Goal: Information Seeking & Learning: Learn about a topic

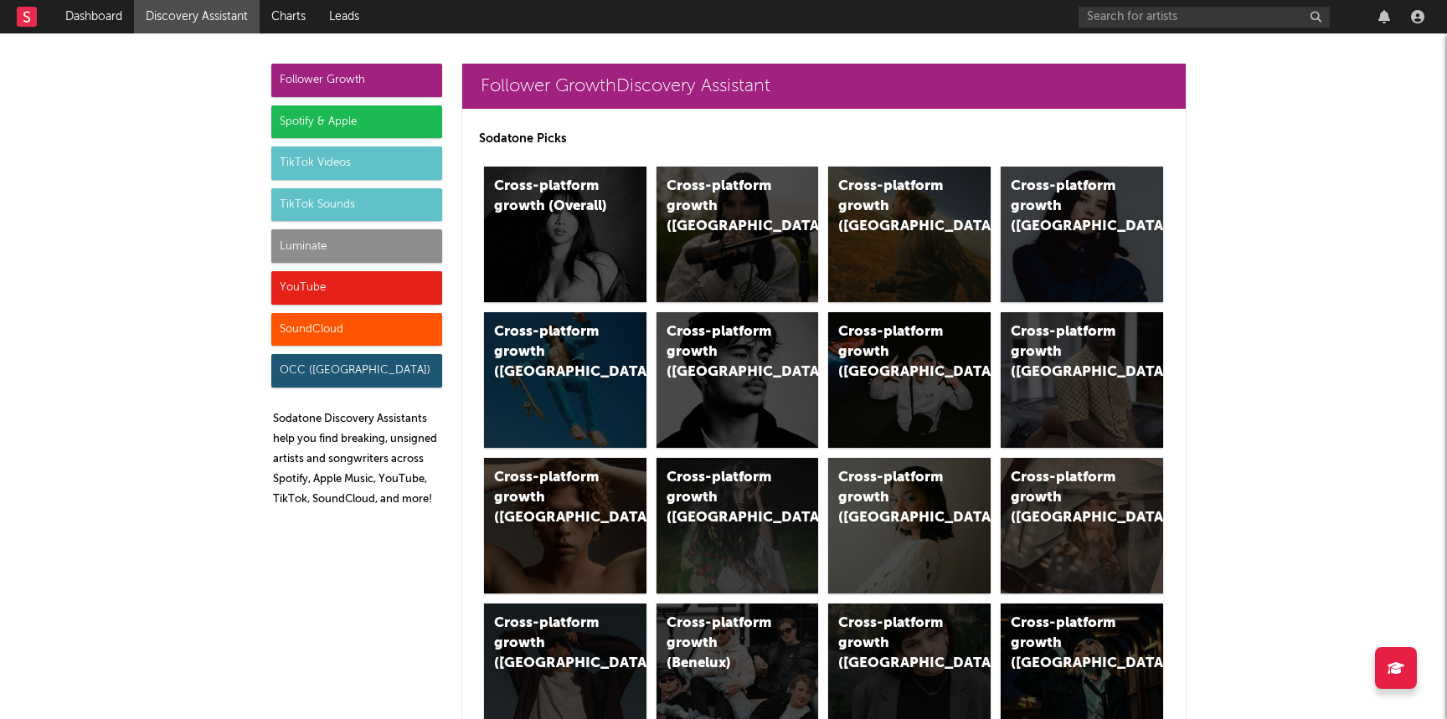
click at [349, 249] on div "Luminate" at bounding box center [356, 245] width 171 height 33
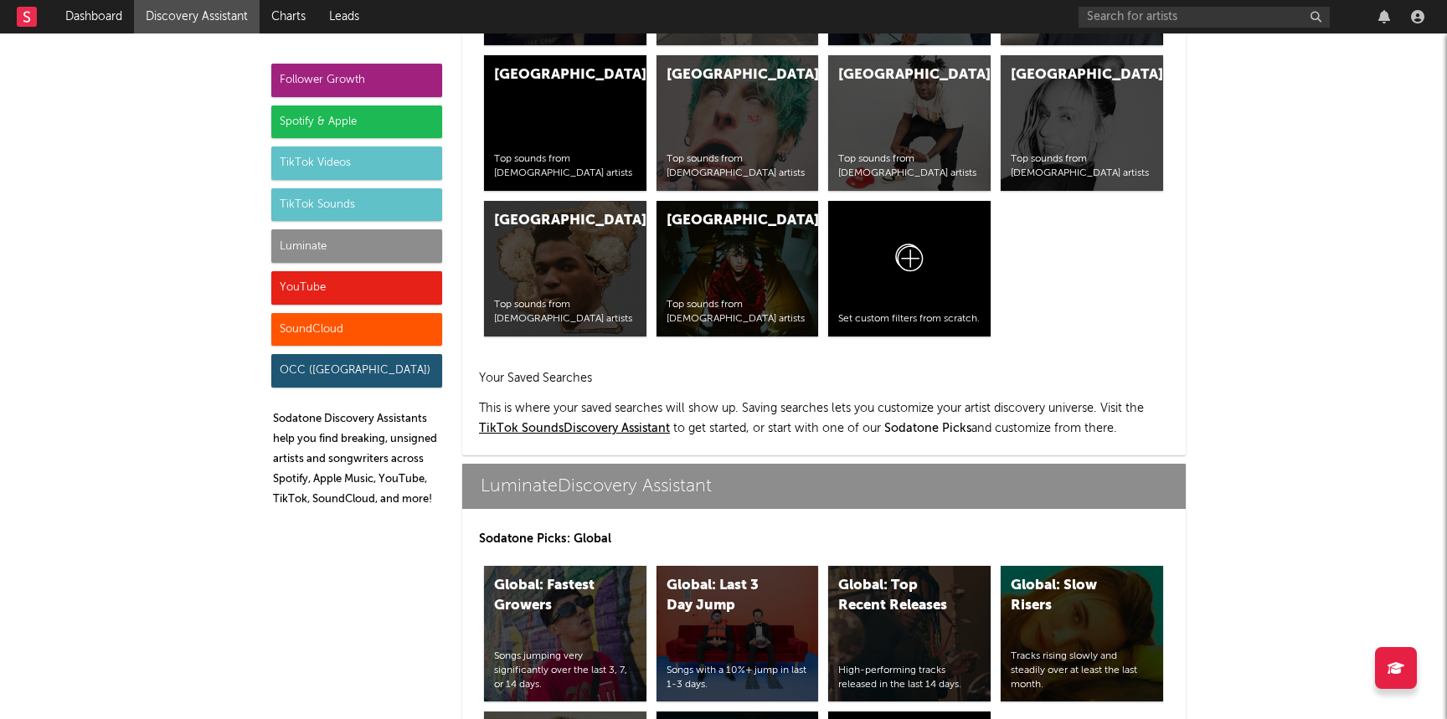
scroll to position [7434, 0]
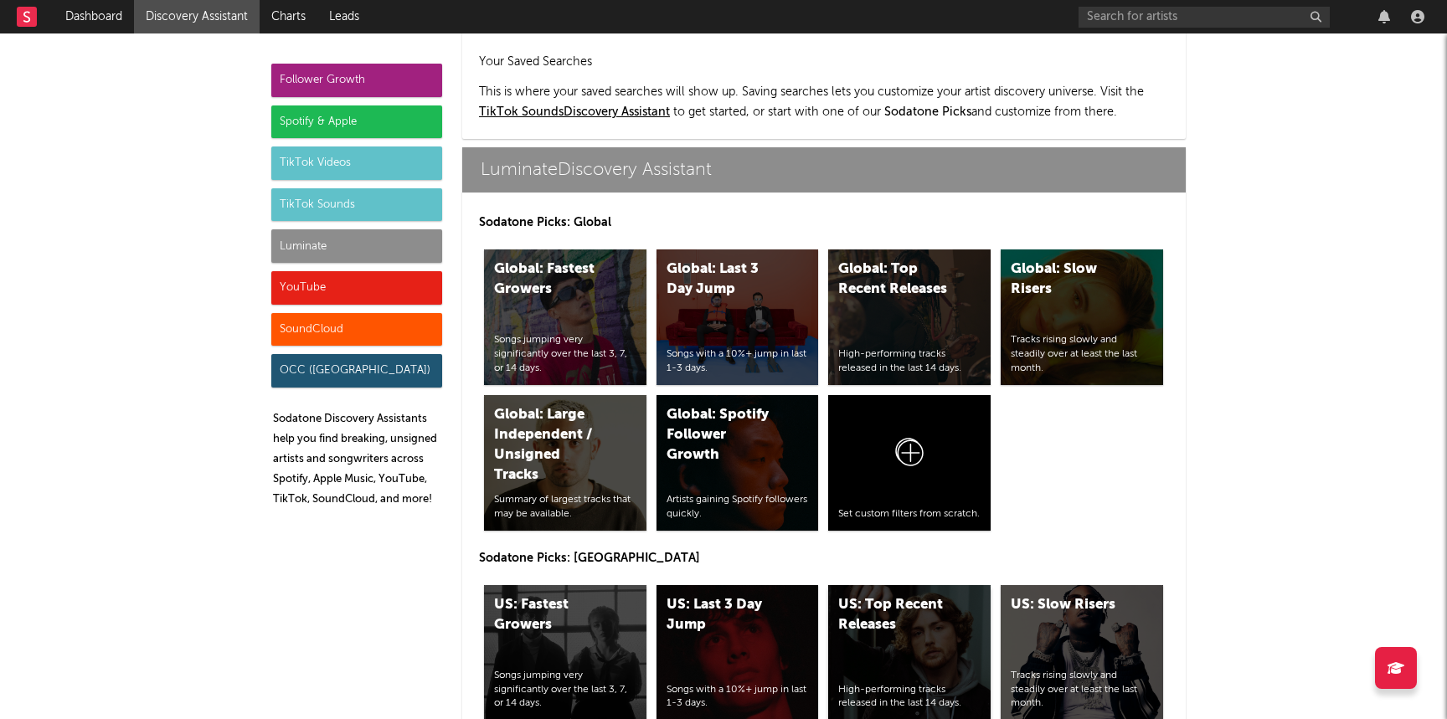
click at [951, 585] on div "US: Top Recent Releases High-performing tracks released in the last 14 days." at bounding box center [909, 653] width 162 height 136
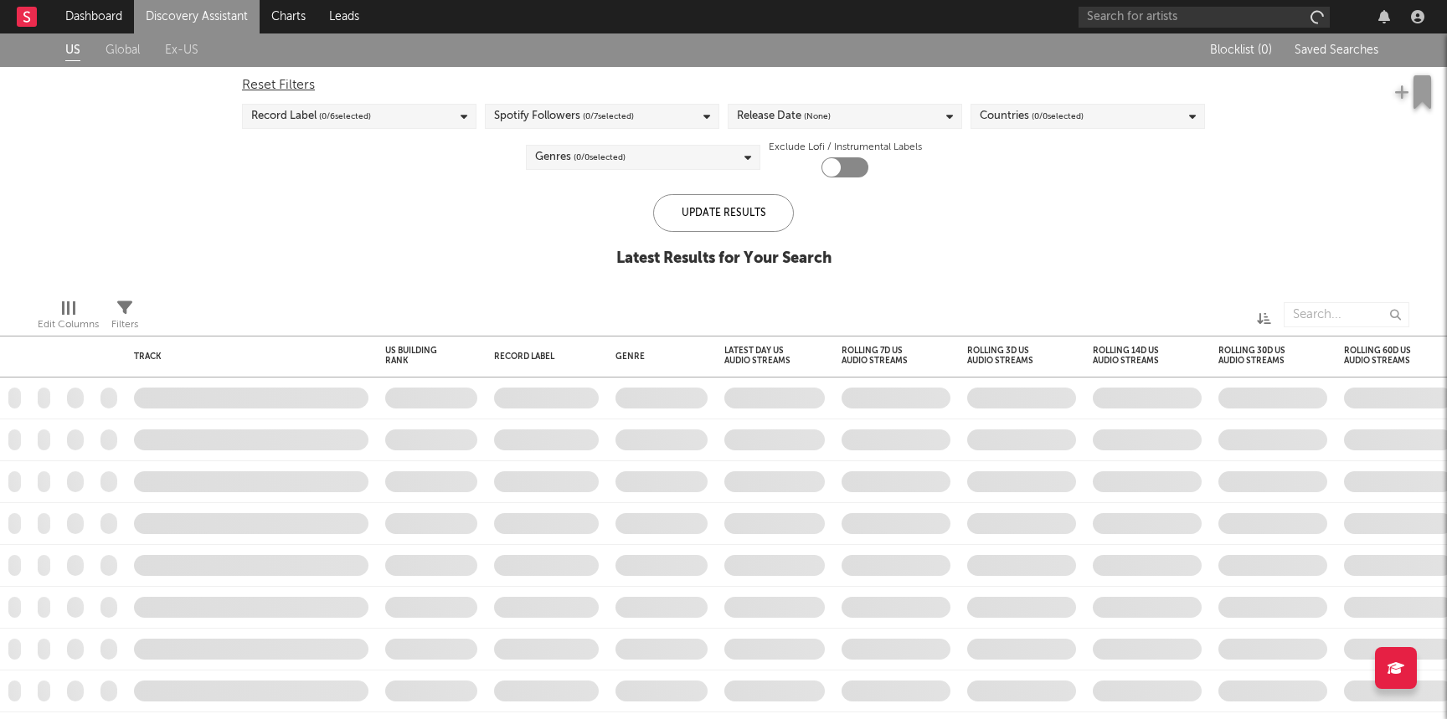
checkbox input "true"
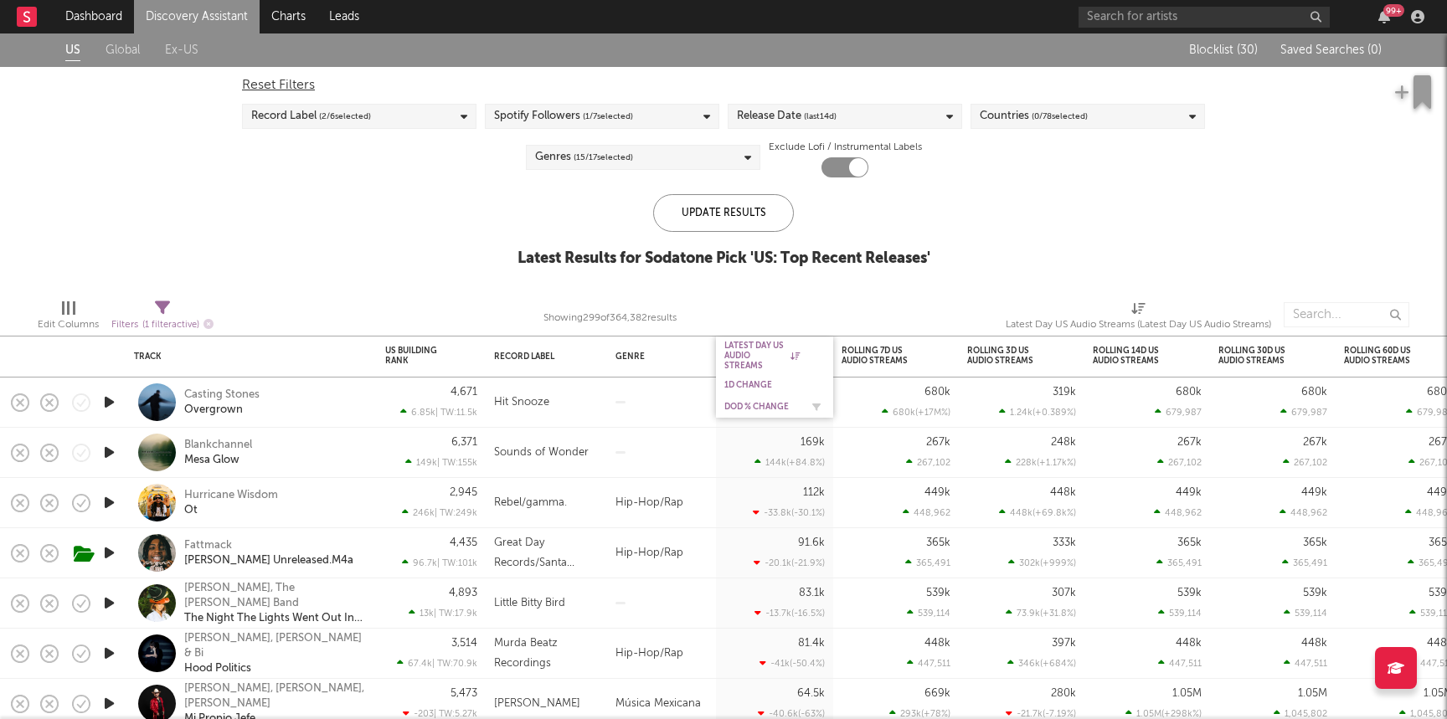
click at [754, 409] on div "DoD % Change" at bounding box center [761, 407] width 75 height 10
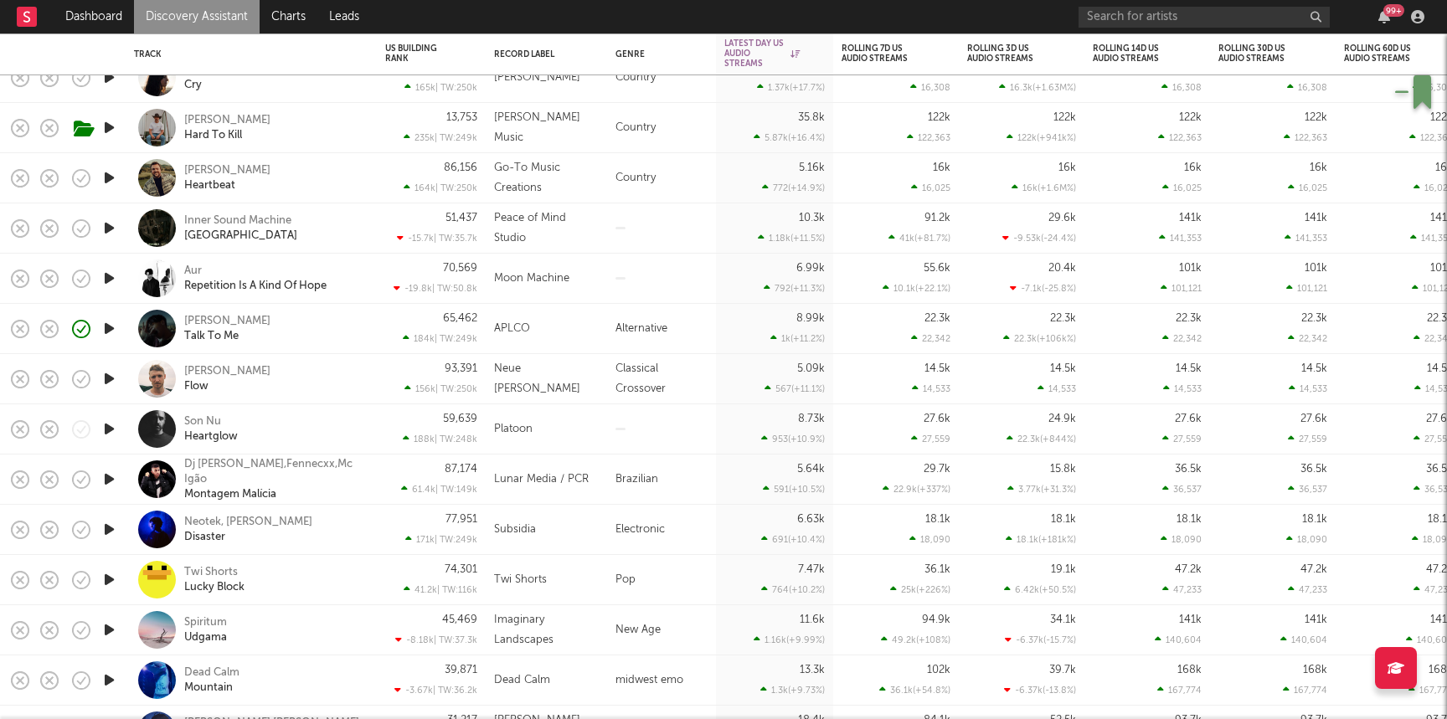
click at [111, 278] on icon "button" at bounding box center [109, 278] width 18 height 21
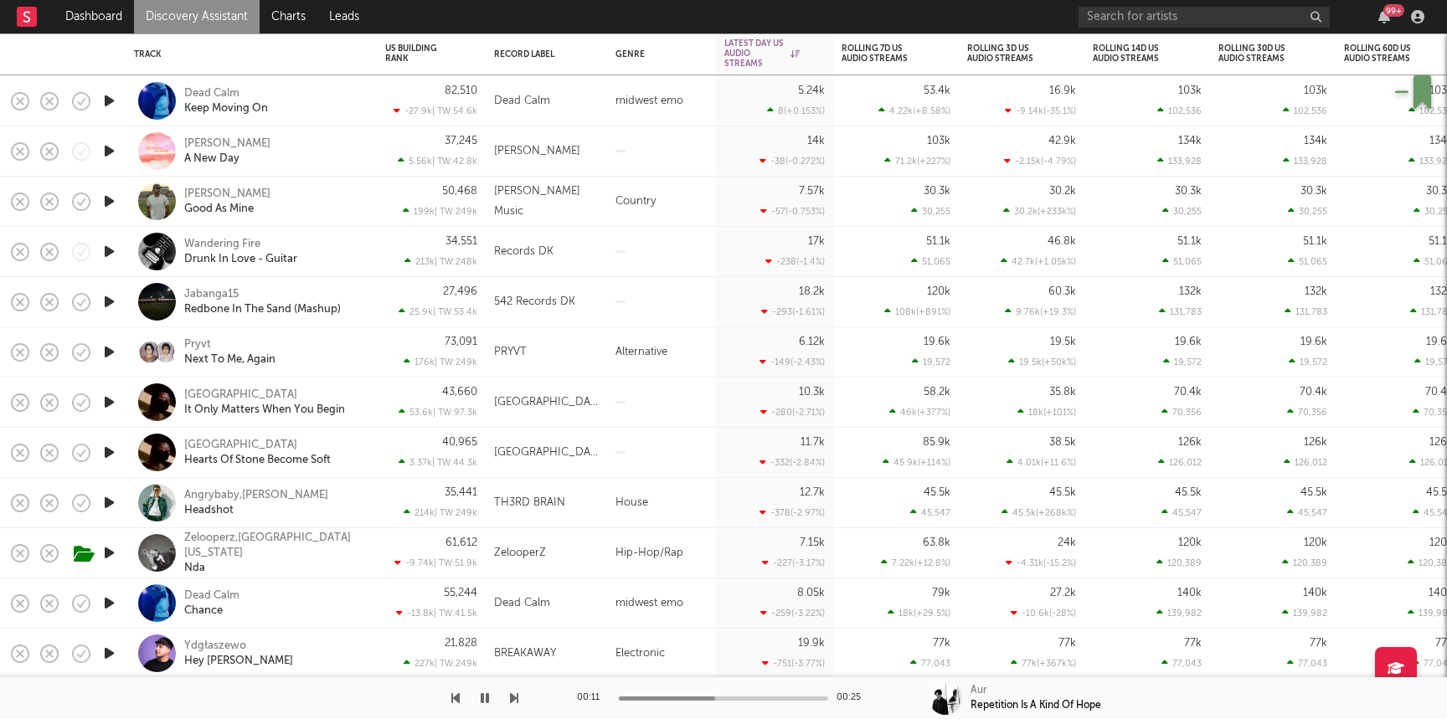
click at [109, 299] on icon "button" at bounding box center [109, 301] width 18 height 21
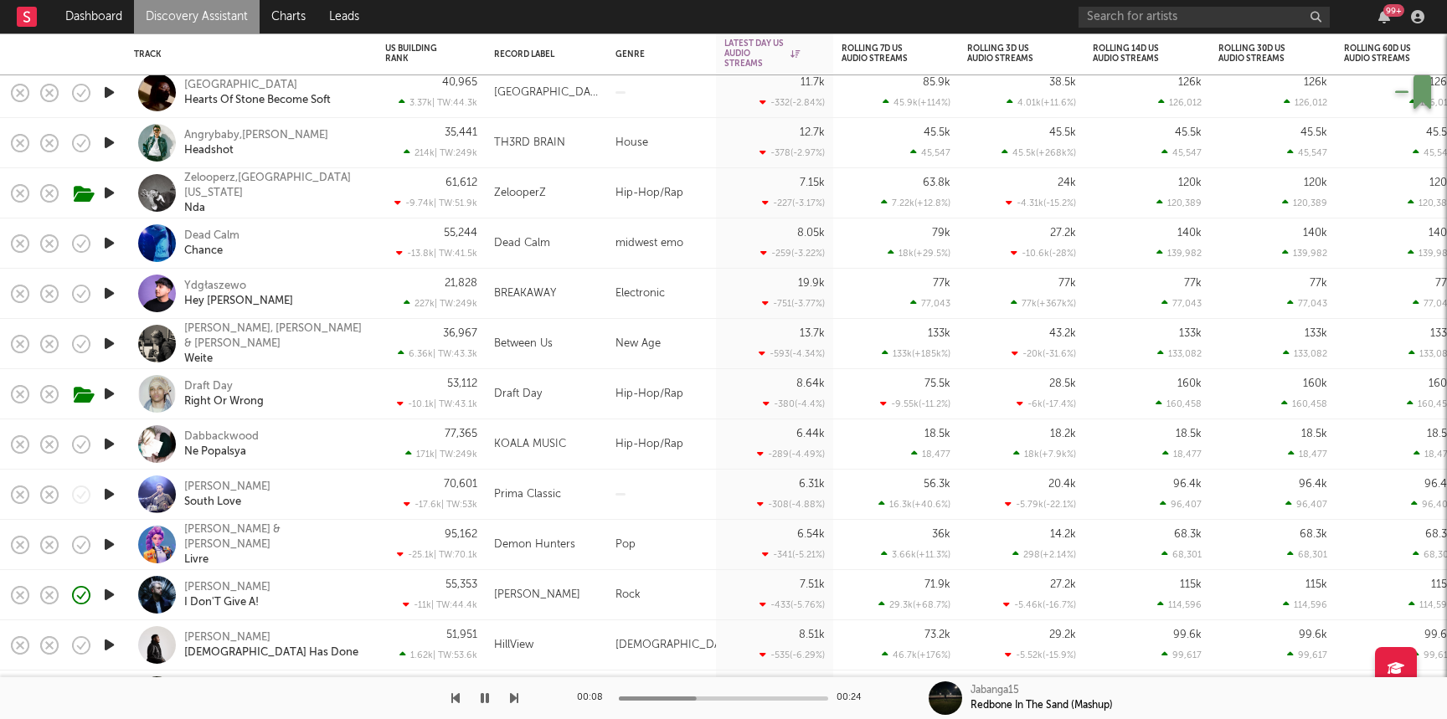
click at [113, 444] on icon "button" at bounding box center [109, 444] width 18 height 21
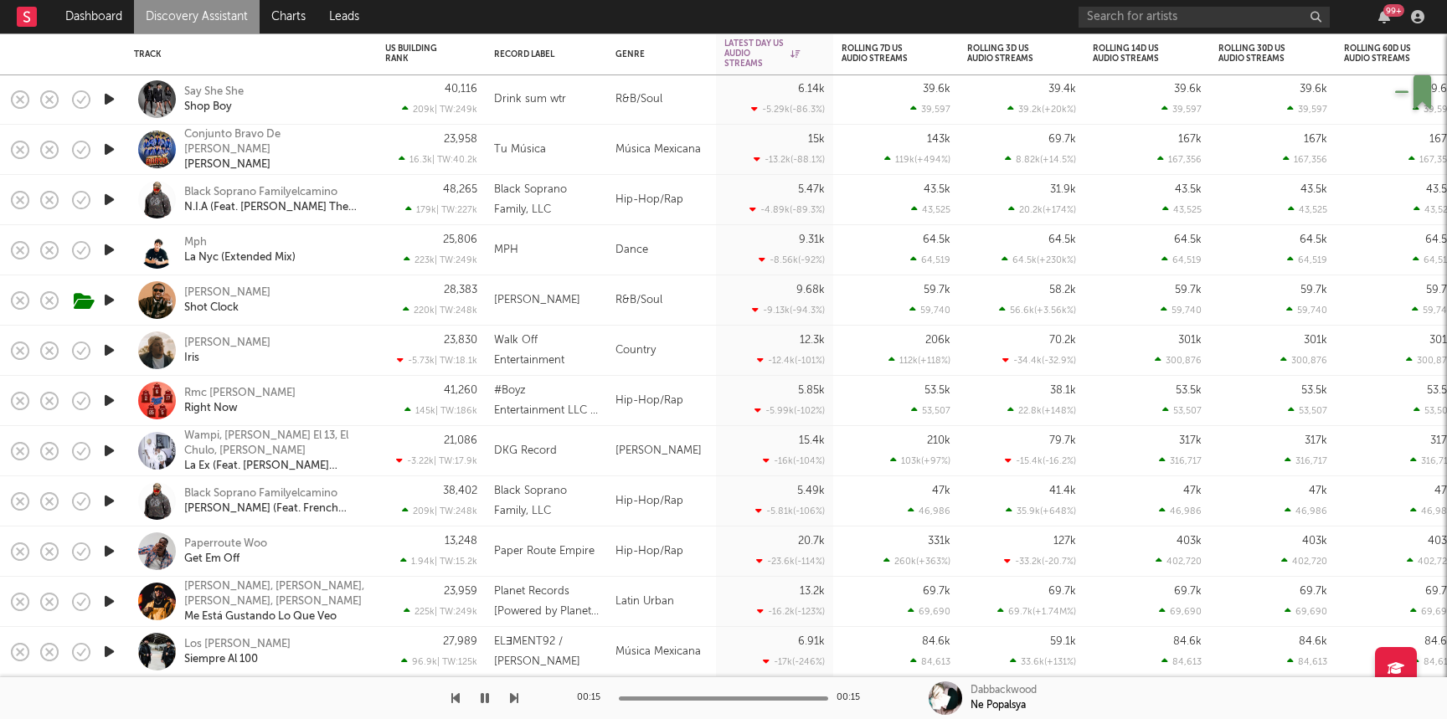
click at [229, 17] on link "Discovery Assistant" at bounding box center [197, 16] width 126 height 33
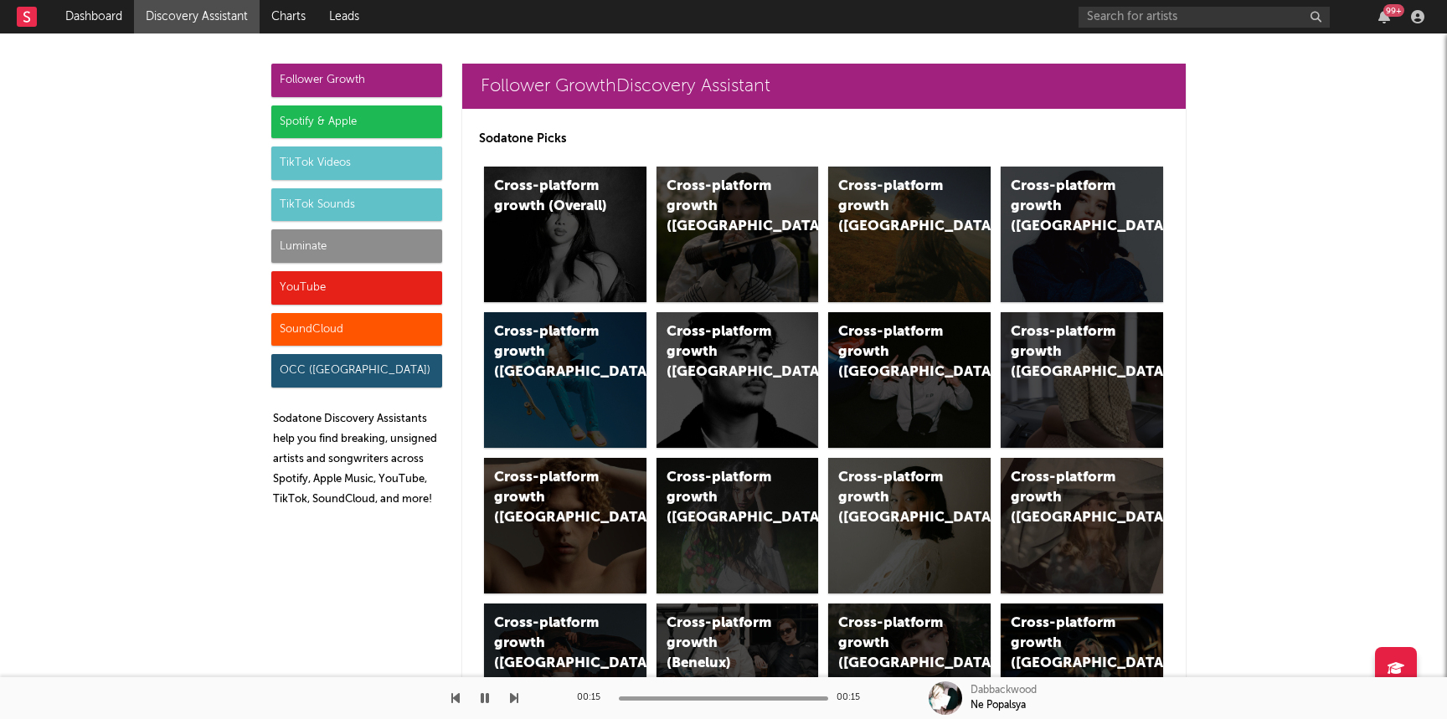
click at [327, 249] on div "Luminate" at bounding box center [356, 245] width 171 height 33
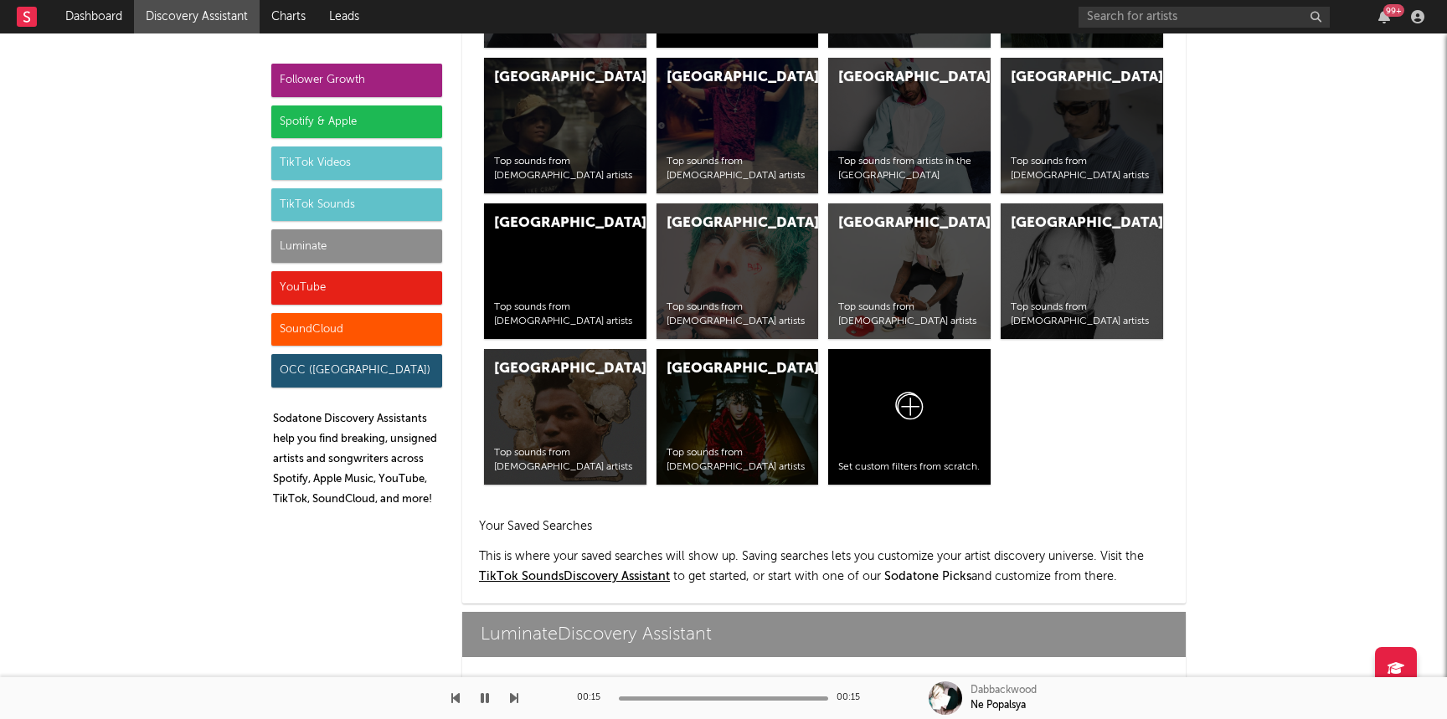
scroll to position [7434, 0]
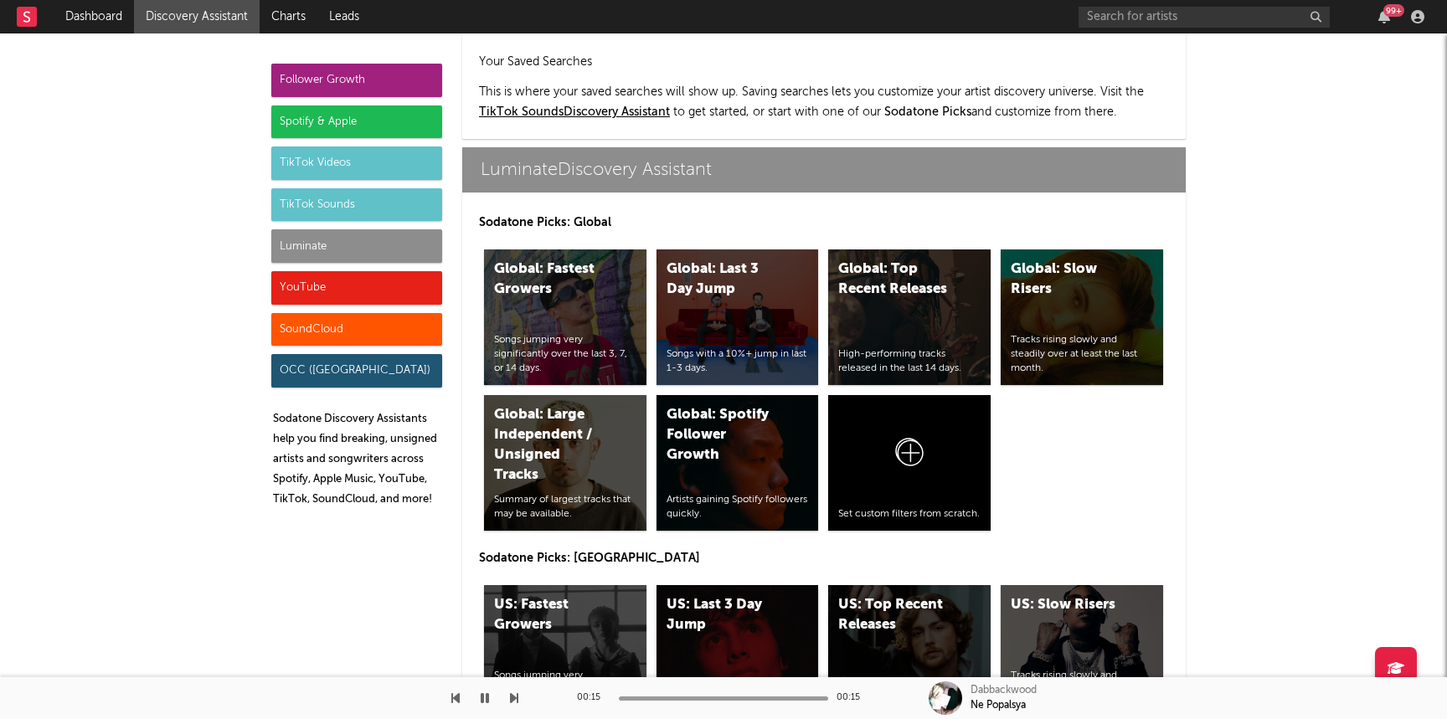
click at [690, 600] on div "US: Last 3 Day Jump Songs with a 10%+ jump in last 1-3 days." at bounding box center [738, 653] width 162 height 136
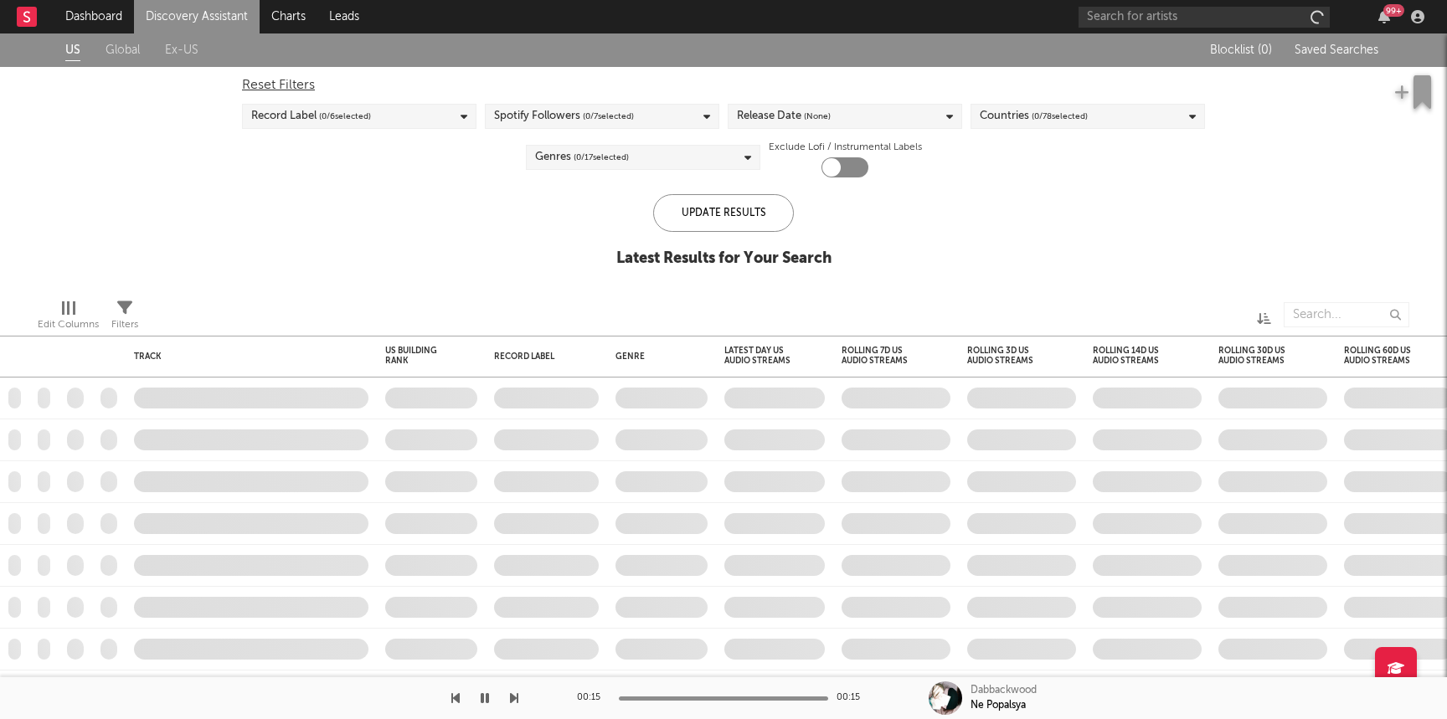
checkbox input "true"
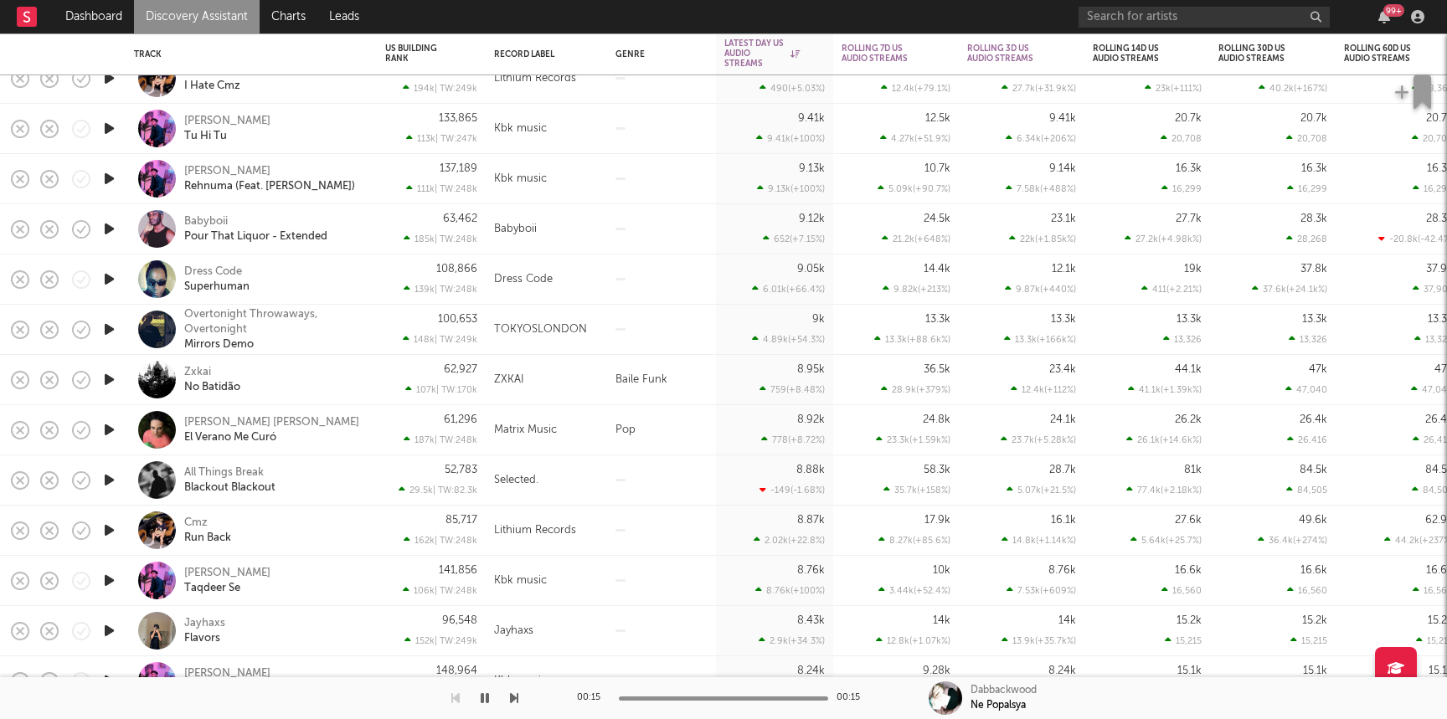
click at [105, 281] on icon "button" at bounding box center [109, 279] width 18 height 21
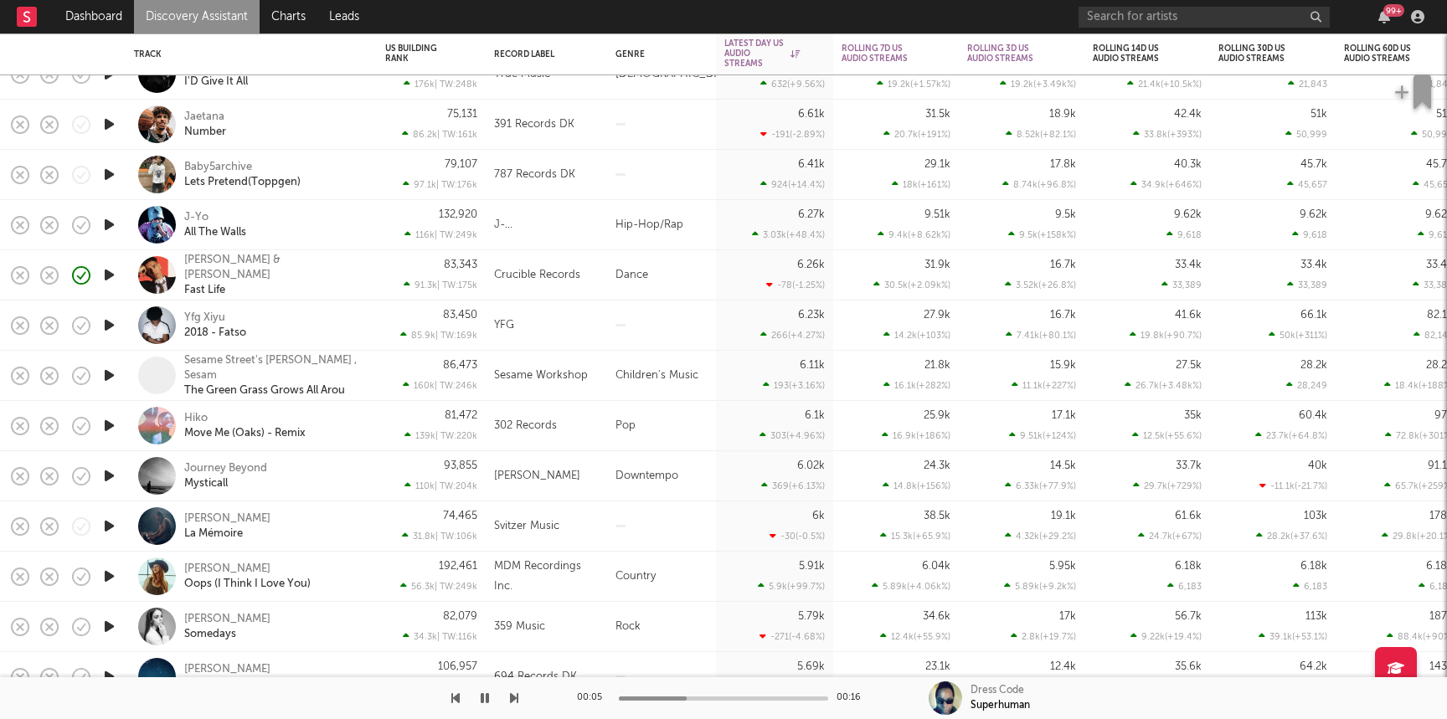
click at [113, 224] on icon "button" at bounding box center [109, 224] width 18 height 21
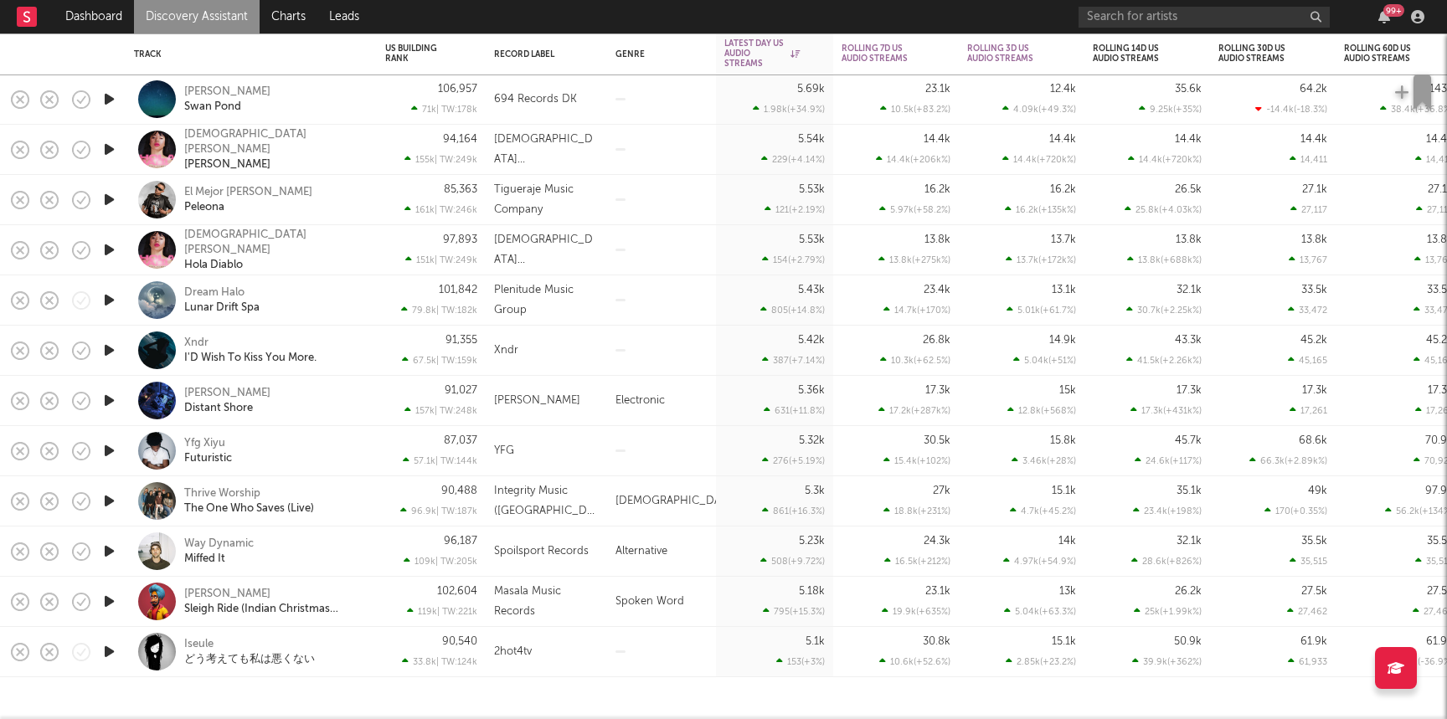
click at [109, 649] on icon "button" at bounding box center [109, 651] width 18 height 21
click at [114, 353] on icon "button" at bounding box center [109, 350] width 18 height 21
click at [220, 12] on link "Discovery Assistant" at bounding box center [197, 16] width 126 height 33
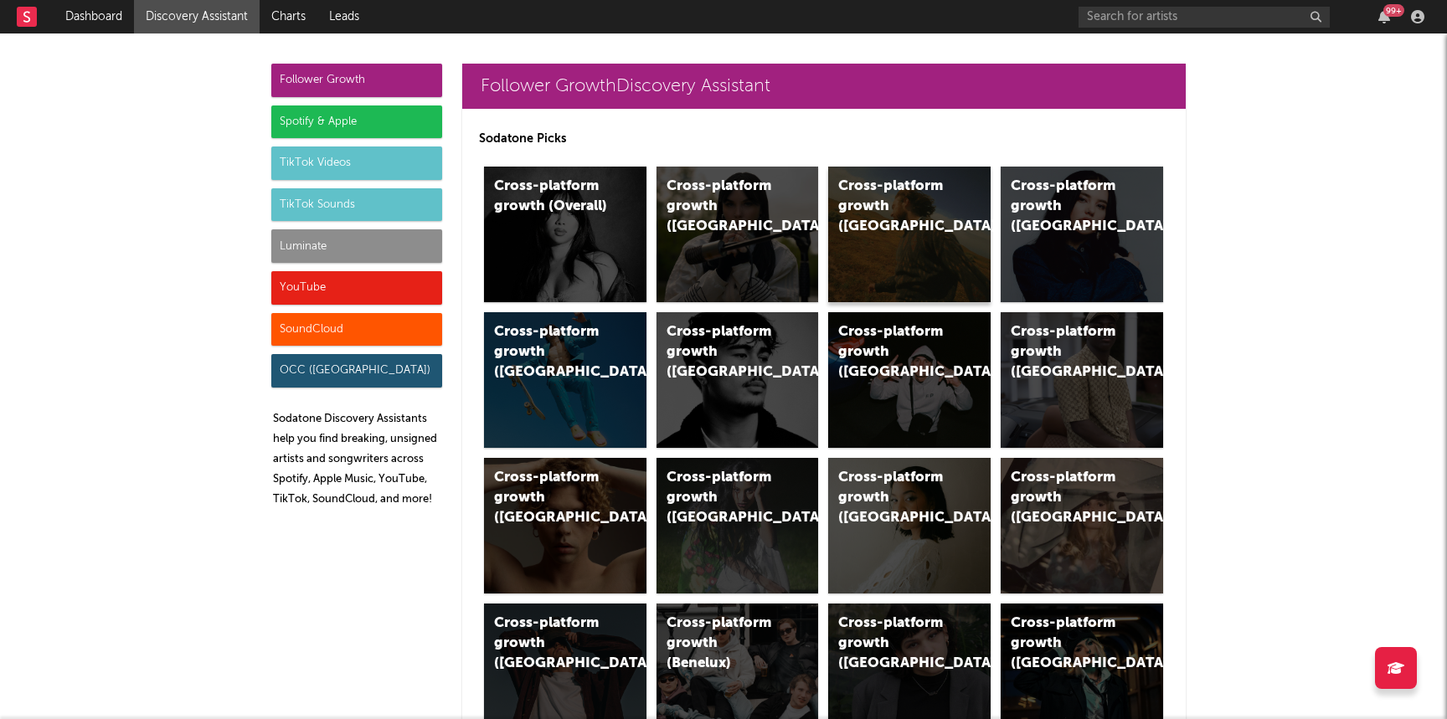
click at [891, 244] on div "Cross-platform growth ([GEOGRAPHIC_DATA])" at bounding box center [909, 235] width 162 height 136
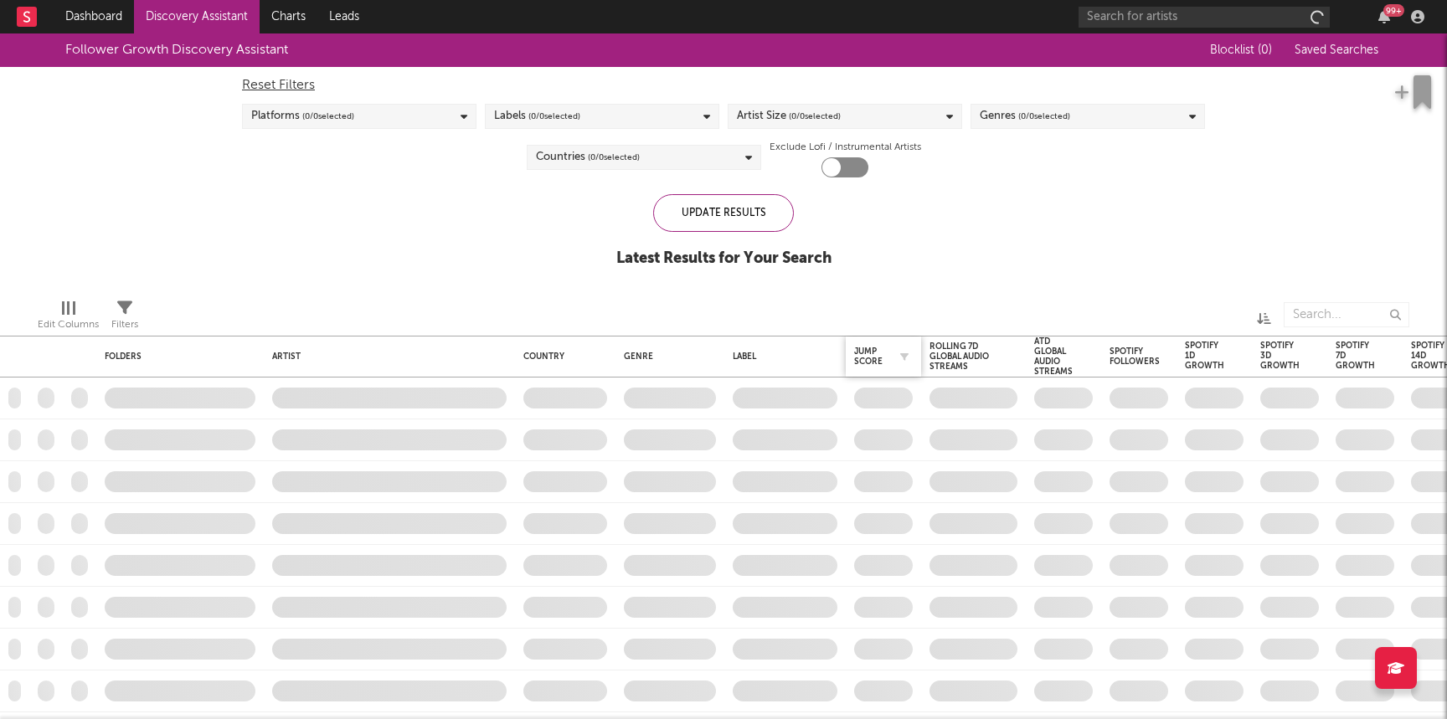
checkbox input "true"
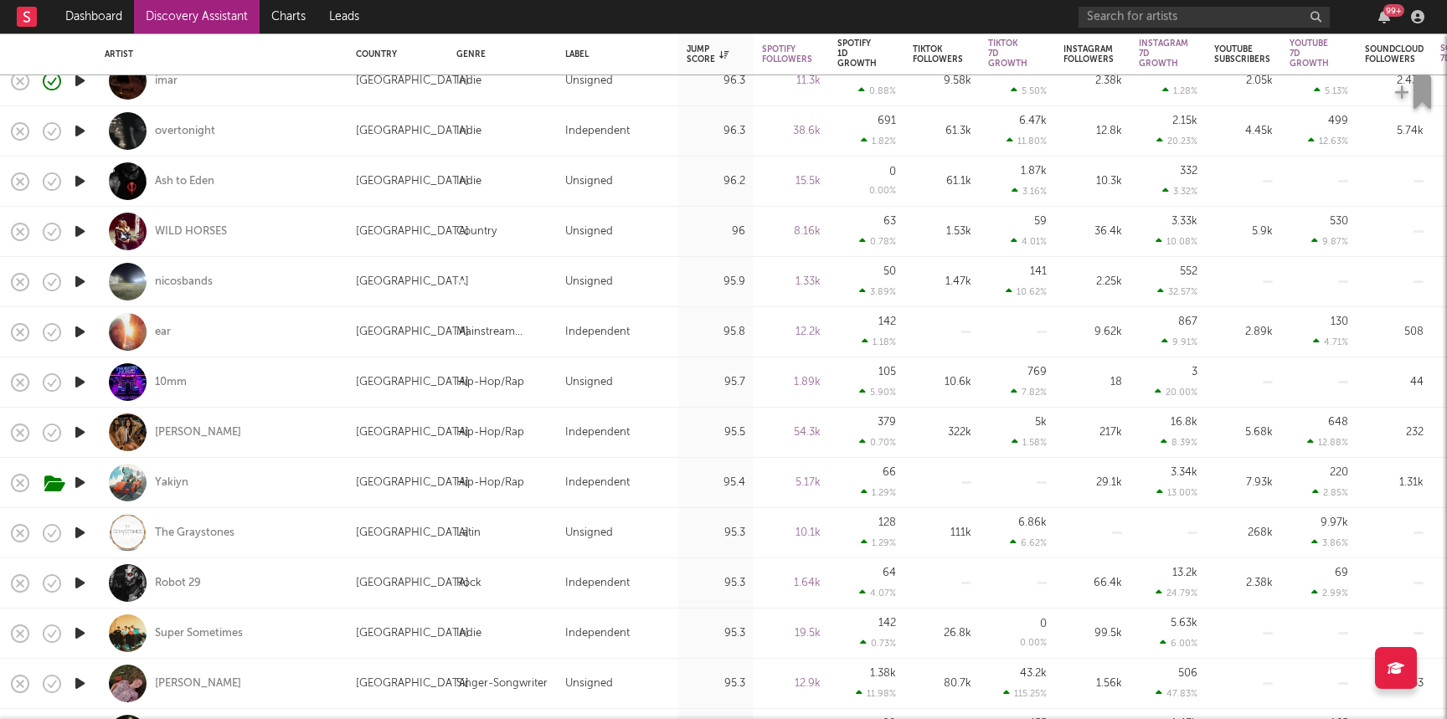
click at [83, 380] on icon "button" at bounding box center [80, 382] width 18 height 21
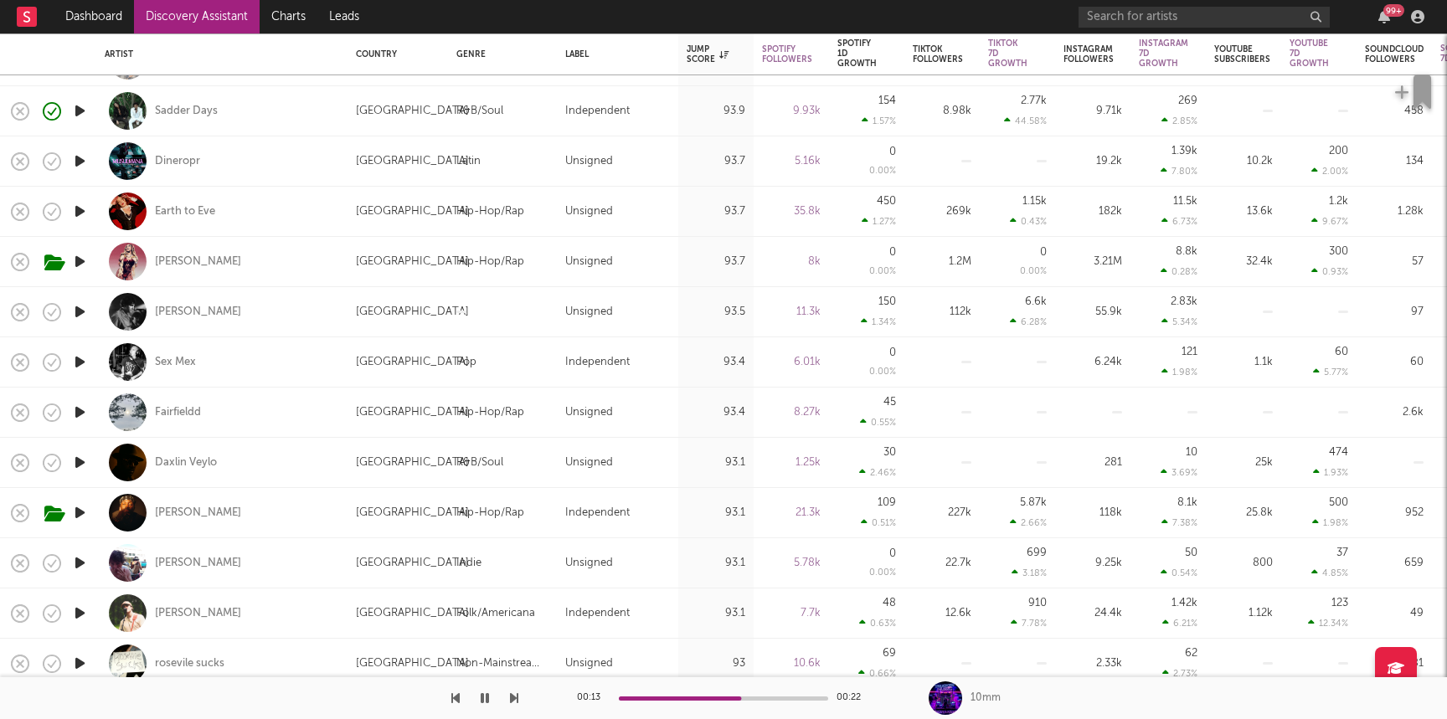
click at [81, 360] on icon "button" at bounding box center [80, 362] width 18 height 21
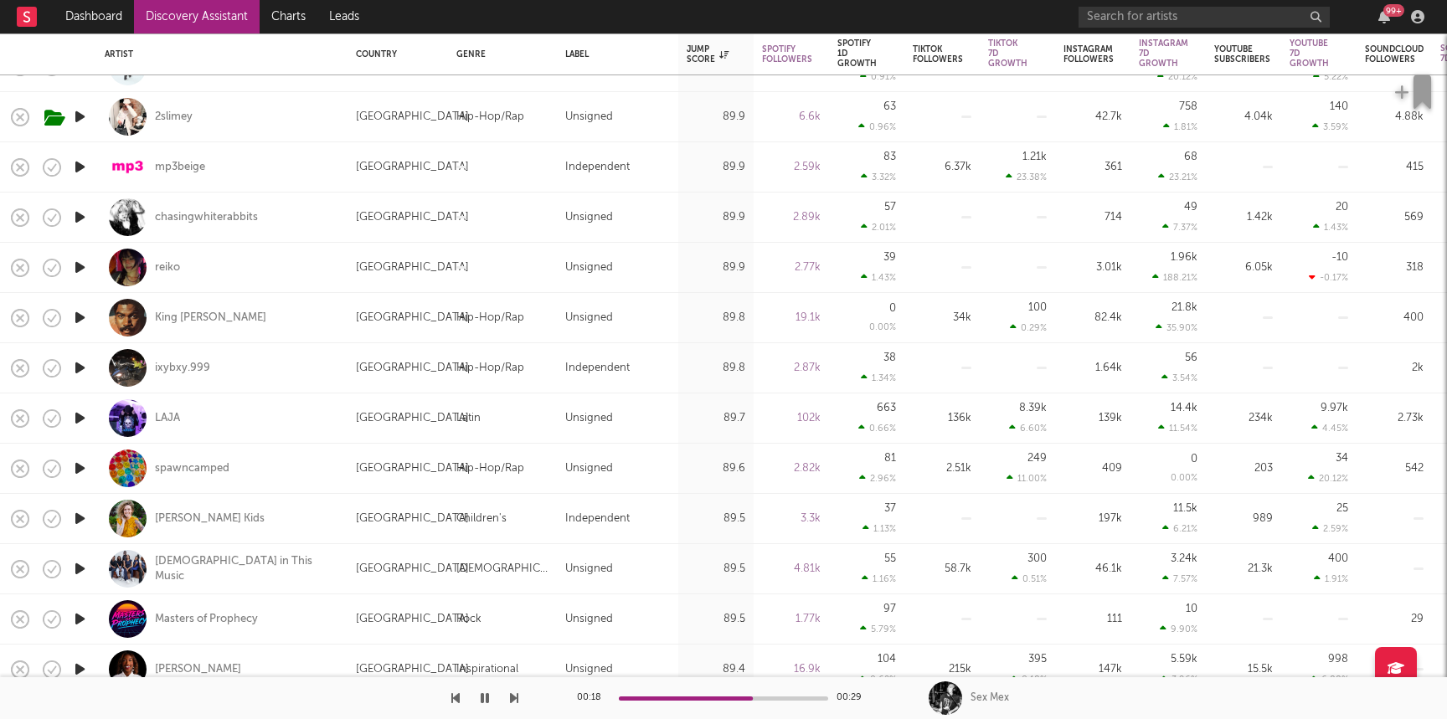
click at [85, 271] on icon "button" at bounding box center [80, 267] width 18 height 21
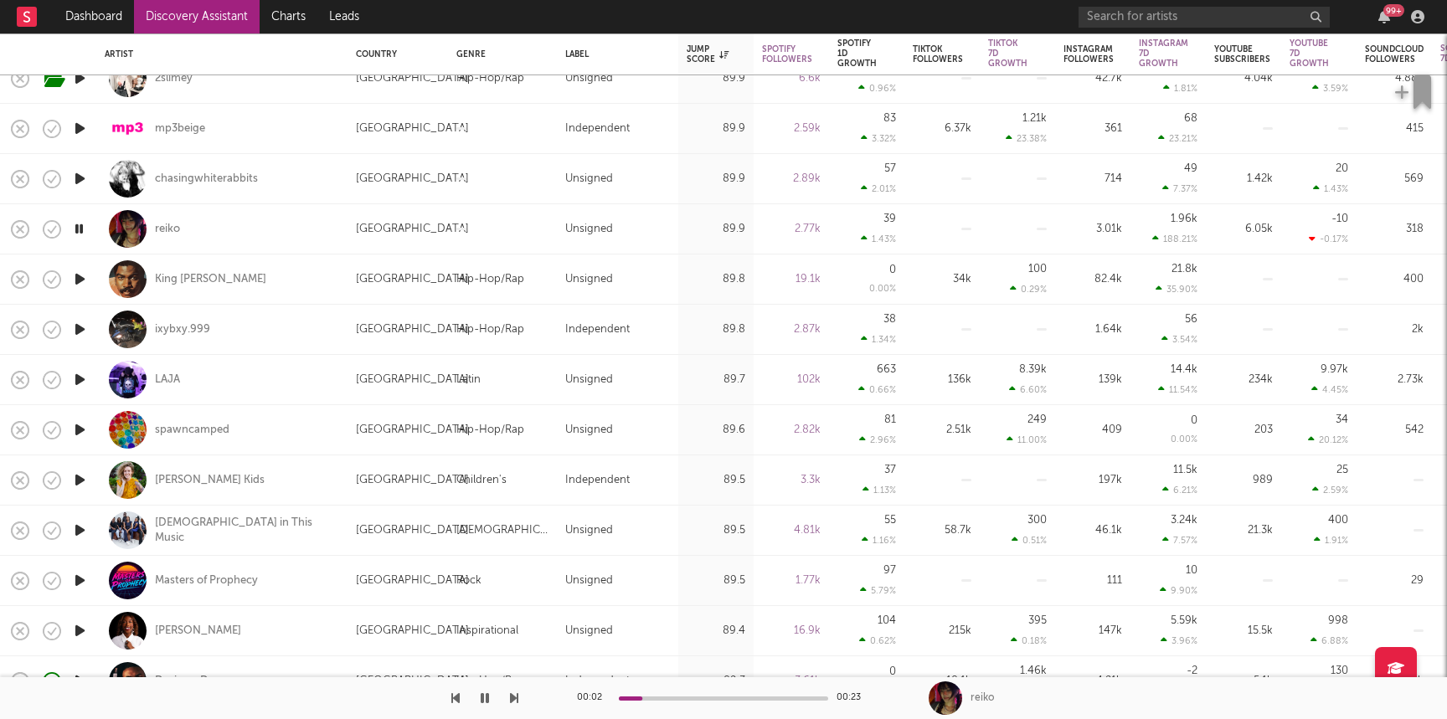
click at [80, 332] on icon "button" at bounding box center [80, 329] width 18 height 21
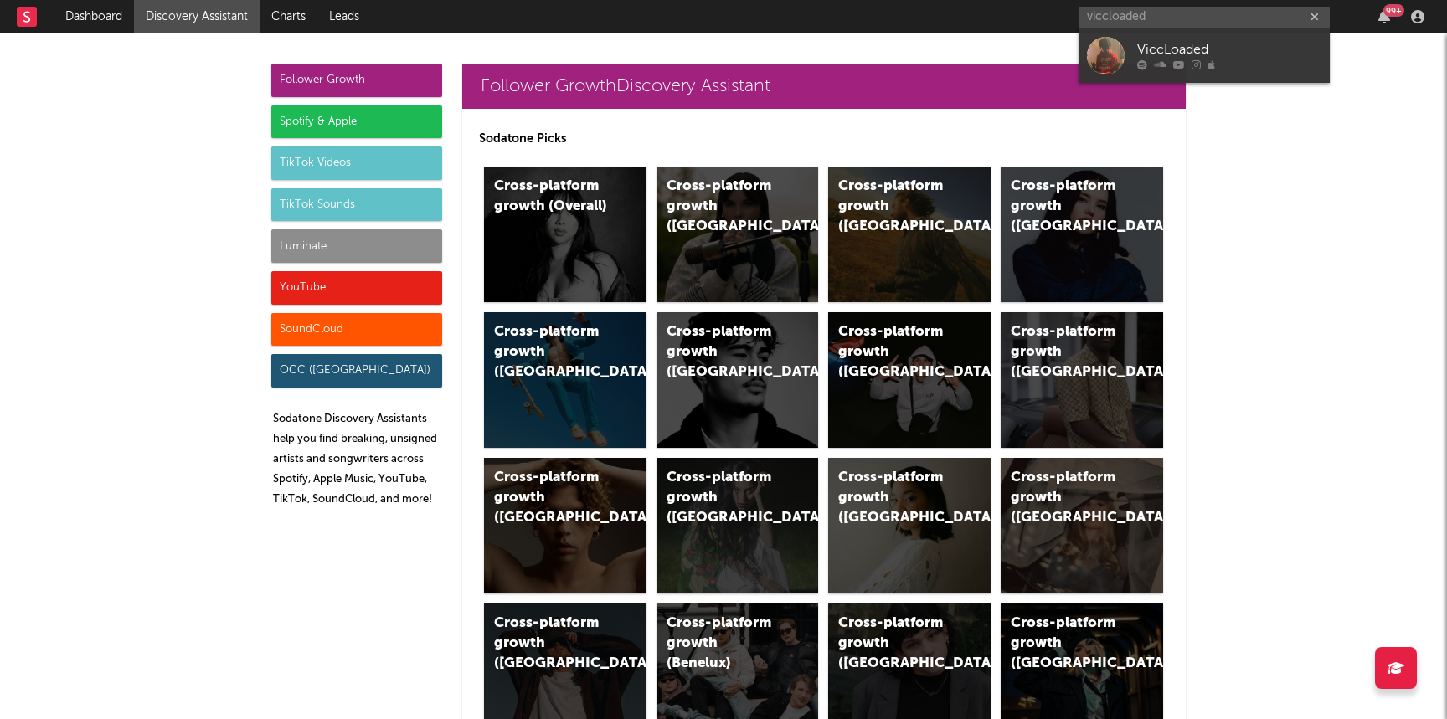
type input "viccloaded"
click at [1158, 56] on div "ViccLoaded" at bounding box center [1229, 50] width 184 height 20
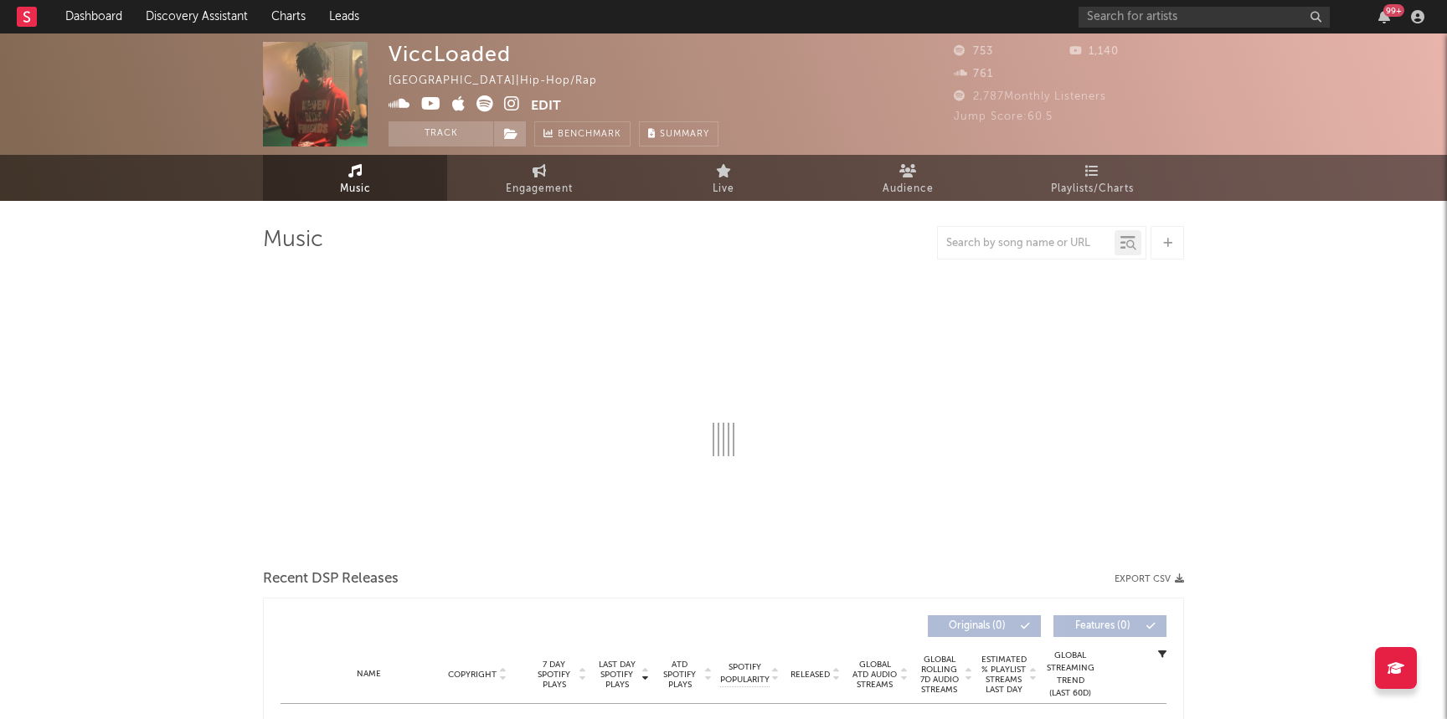
select select "6m"
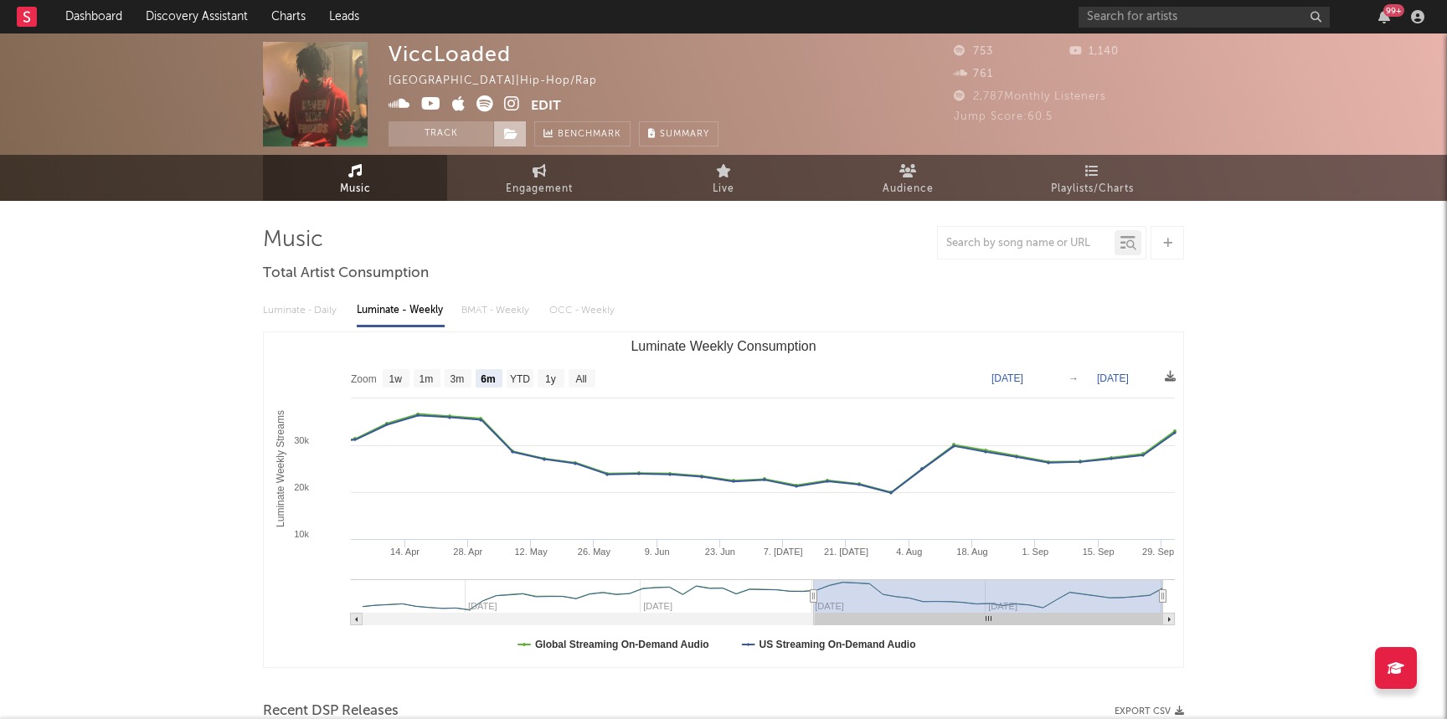
click at [512, 144] on span at bounding box center [509, 133] width 33 height 25
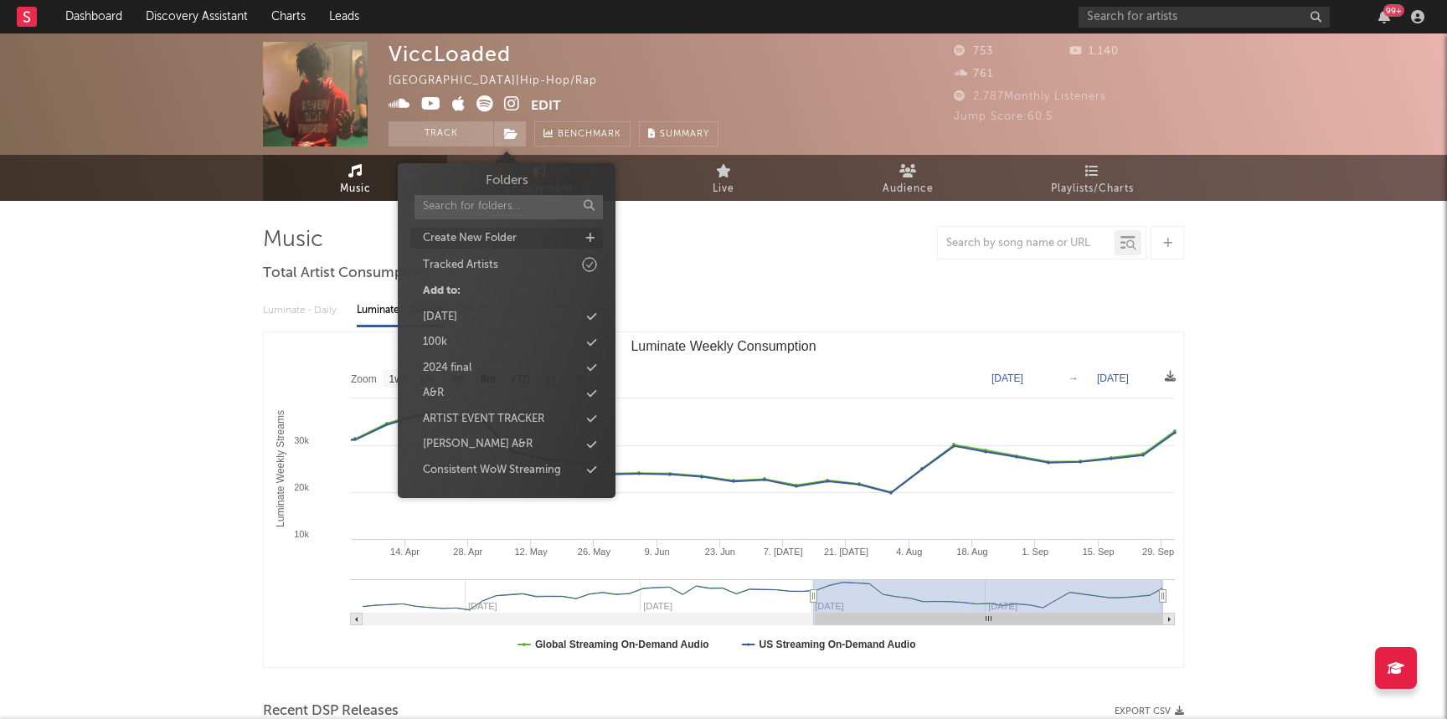
click at [589, 236] on icon at bounding box center [589, 238] width 9 height 11
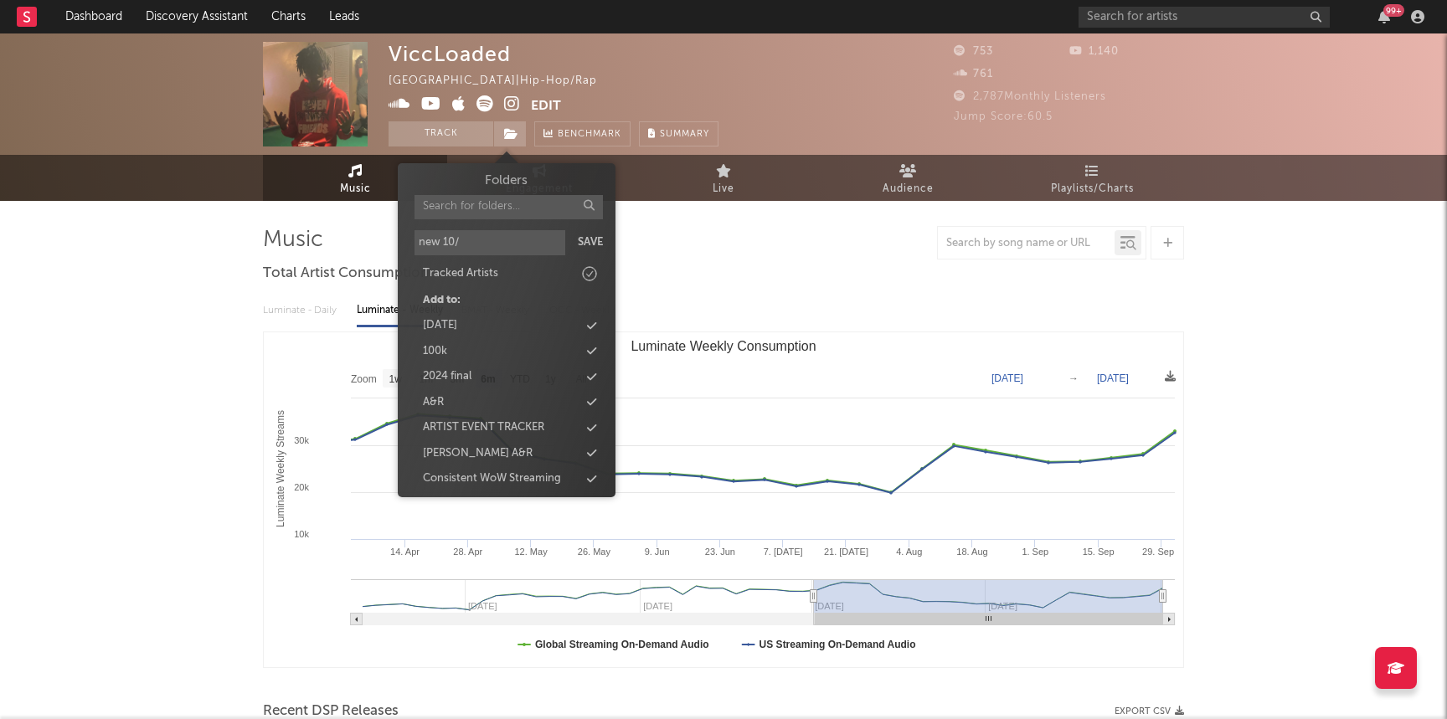
type input "new 10/8"
click at [471, 209] on input "text" at bounding box center [509, 207] width 188 height 24
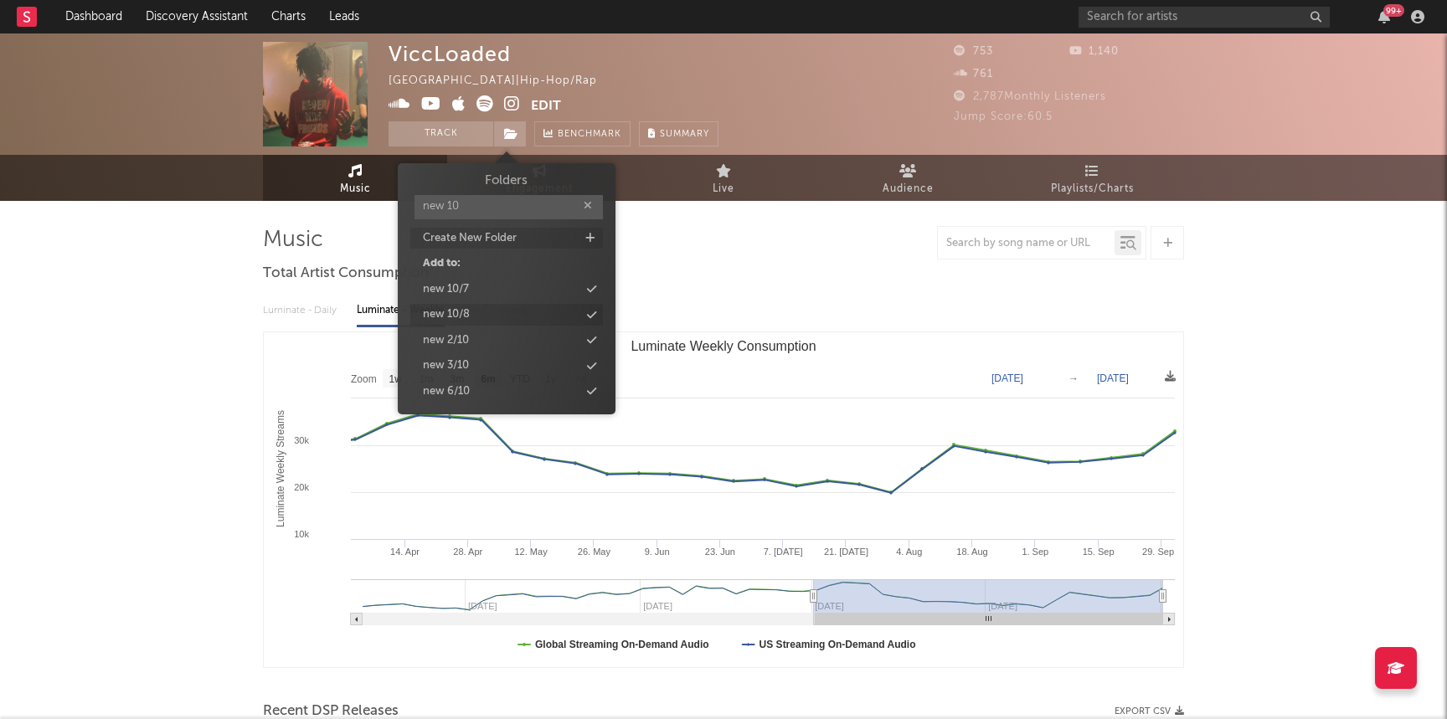
type input "new 10"
click at [457, 312] on div "new 10/8" at bounding box center [446, 315] width 47 height 17
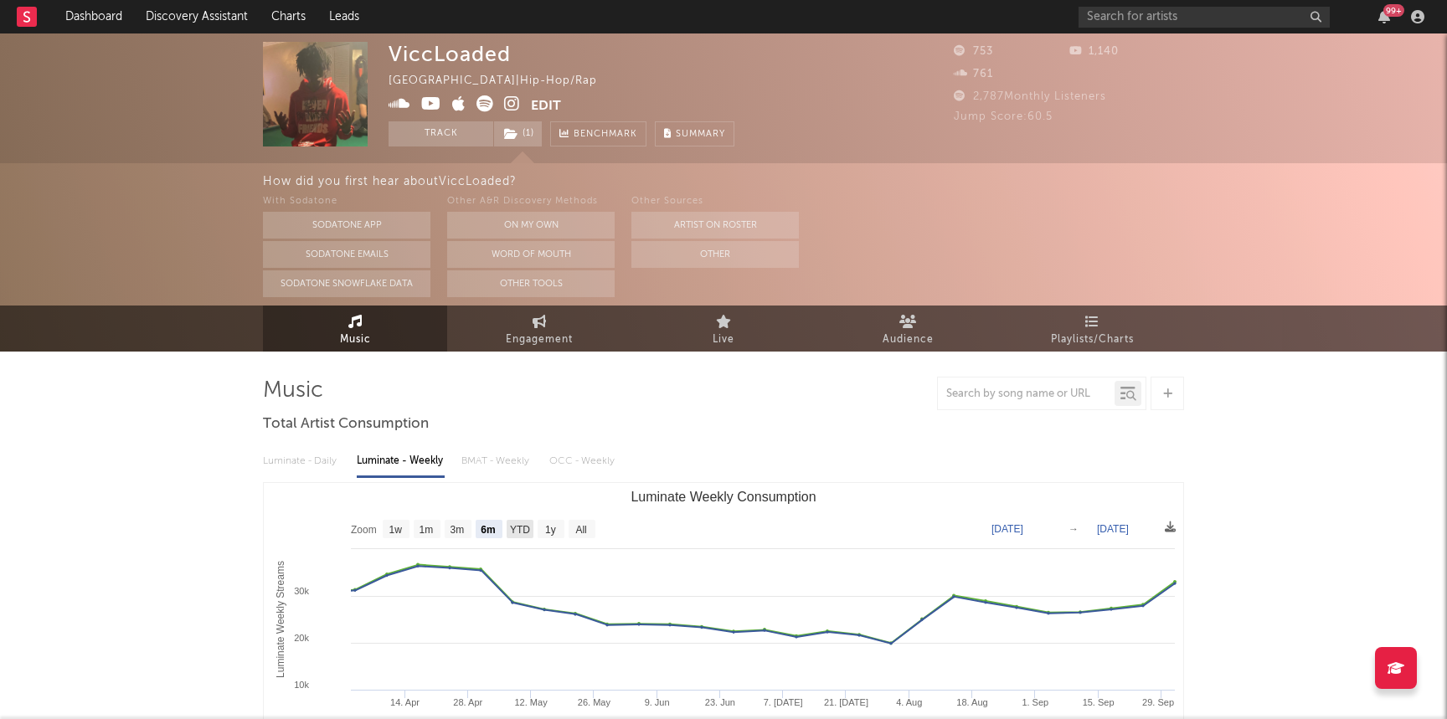
click at [516, 531] on text "YTD" at bounding box center [520, 530] width 20 height 12
select select "YTD"
type input "2025-01-01"
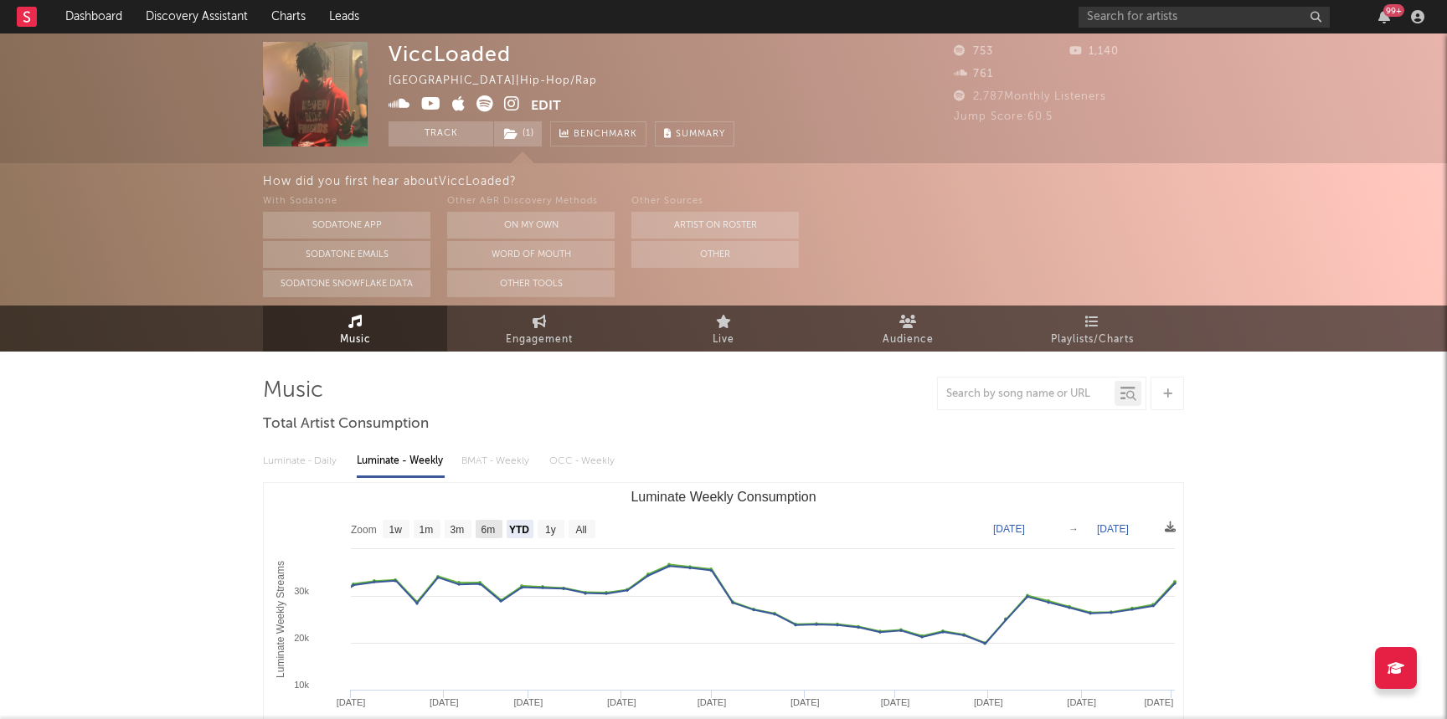
click at [487, 533] on text "6m" at bounding box center [489, 530] width 14 height 12
select select "6m"
type input "2025-04-02"
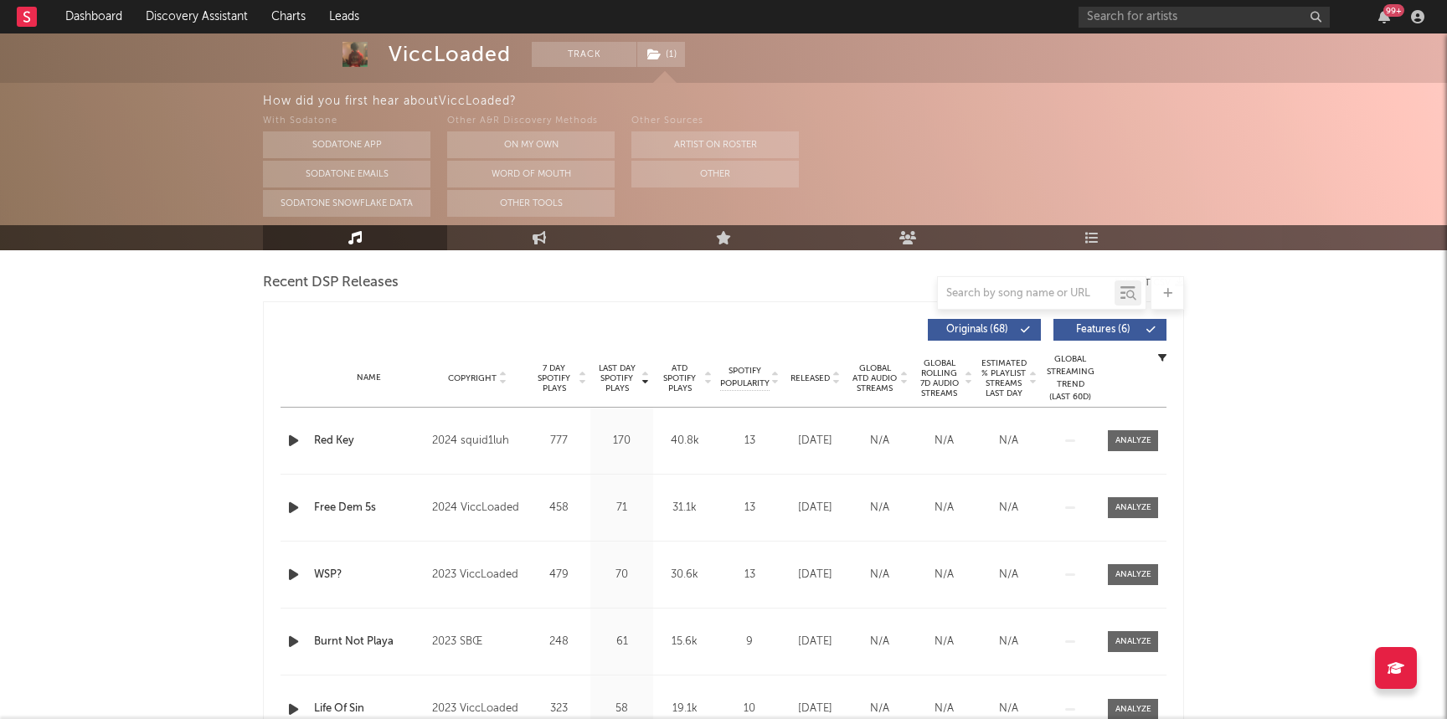
scroll to position [583, 0]
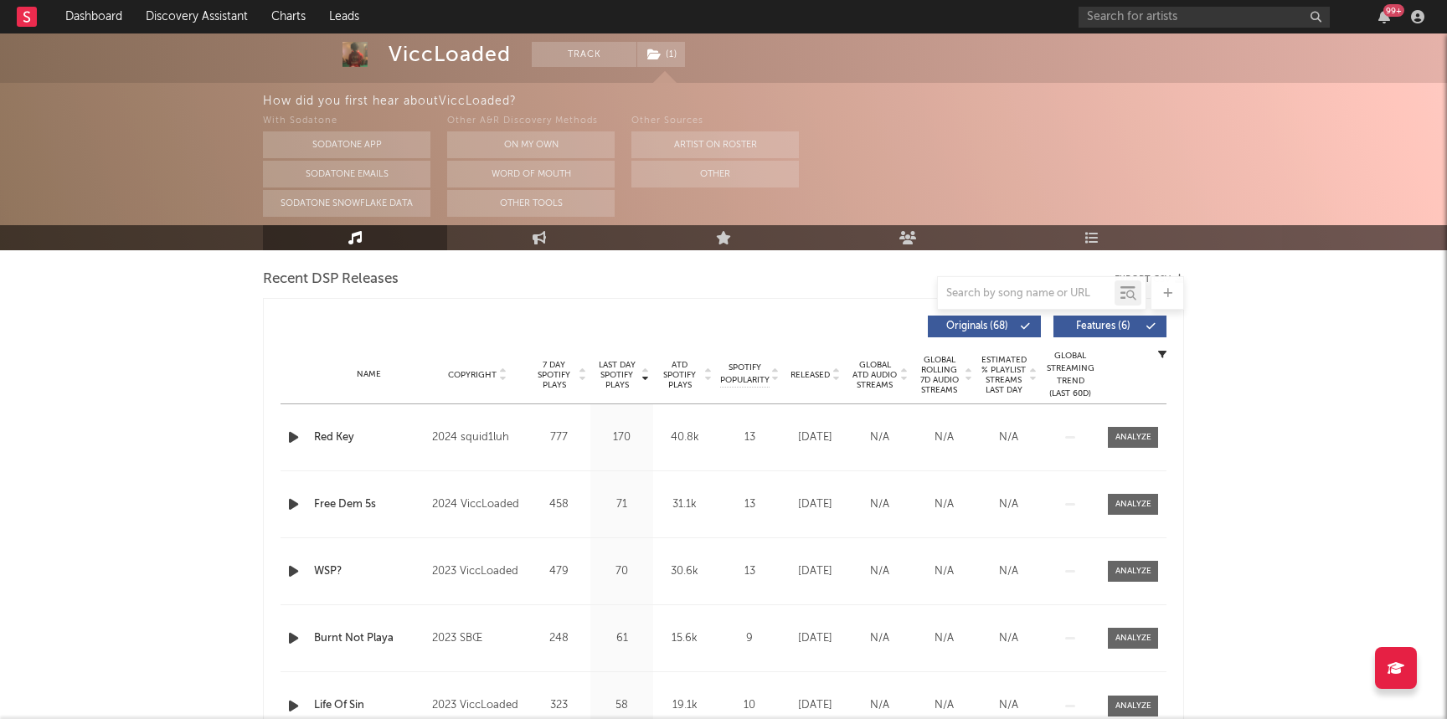
click at [287, 441] on icon "button" at bounding box center [294, 437] width 18 height 21
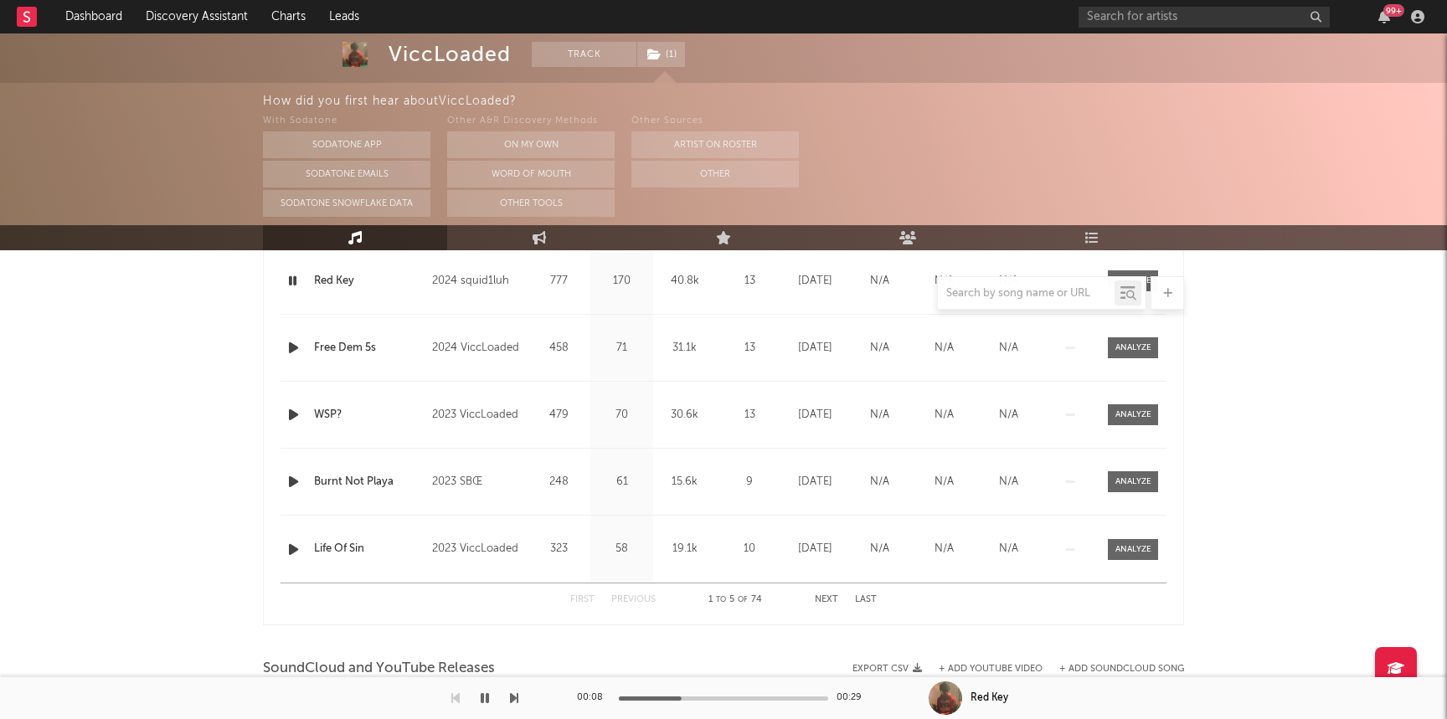
scroll to position [0, 0]
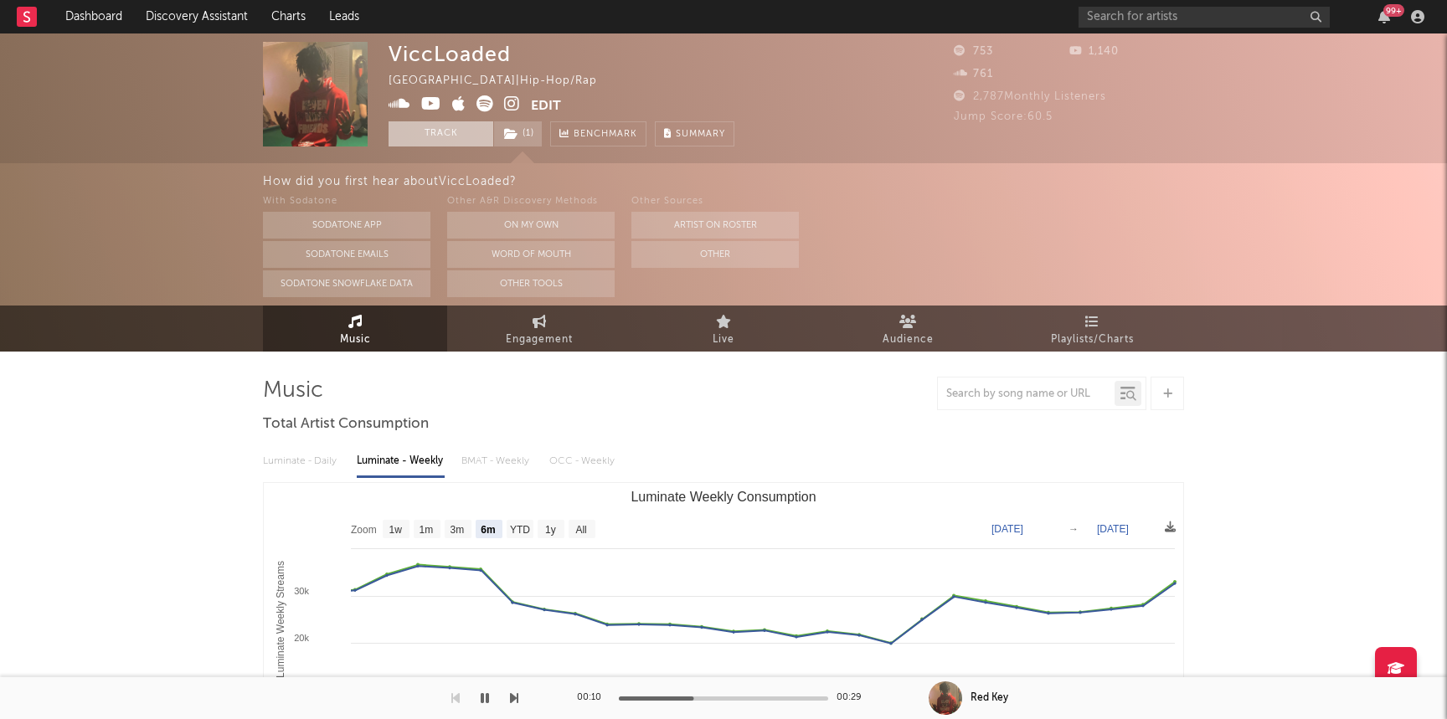
click at [451, 146] on button "Track" at bounding box center [441, 133] width 105 height 25
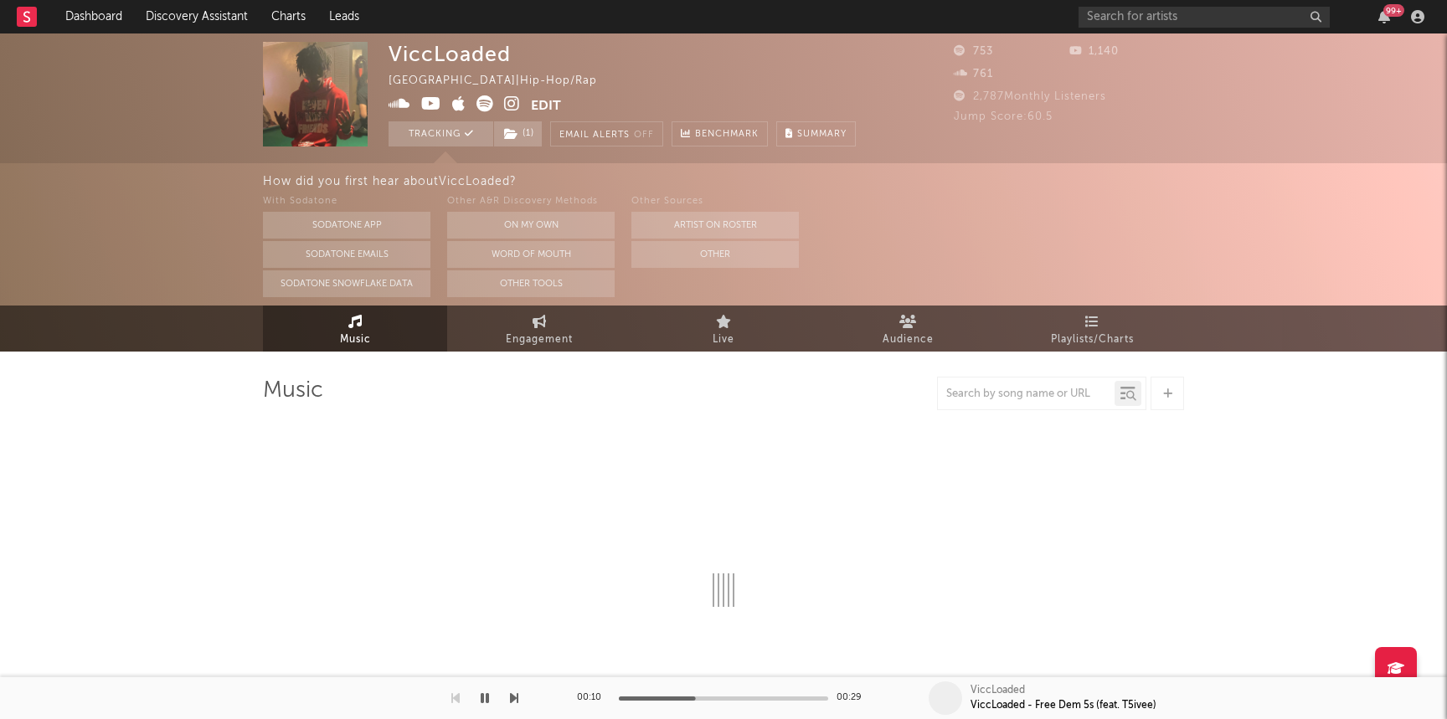
click at [513, 99] on icon at bounding box center [512, 103] width 16 height 17
select select "6m"
